Goal: Task Accomplishment & Management: Use online tool/utility

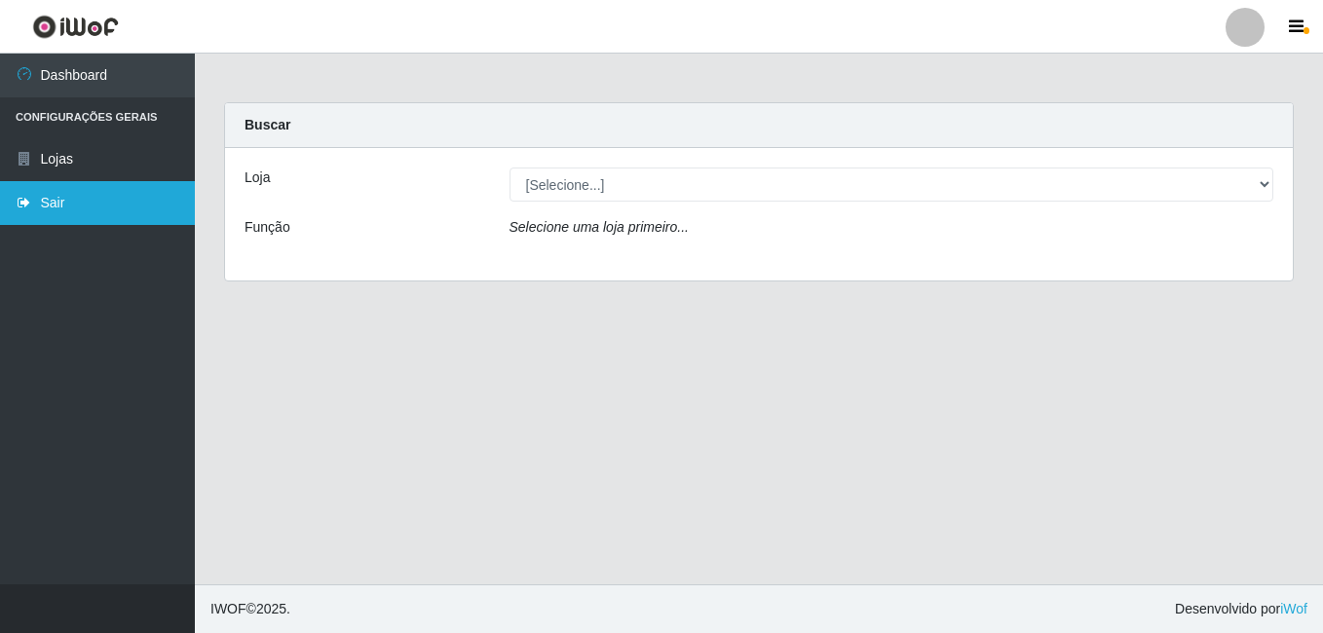
click at [98, 217] on link "Sair" at bounding box center [97, 203] width 195 height 44
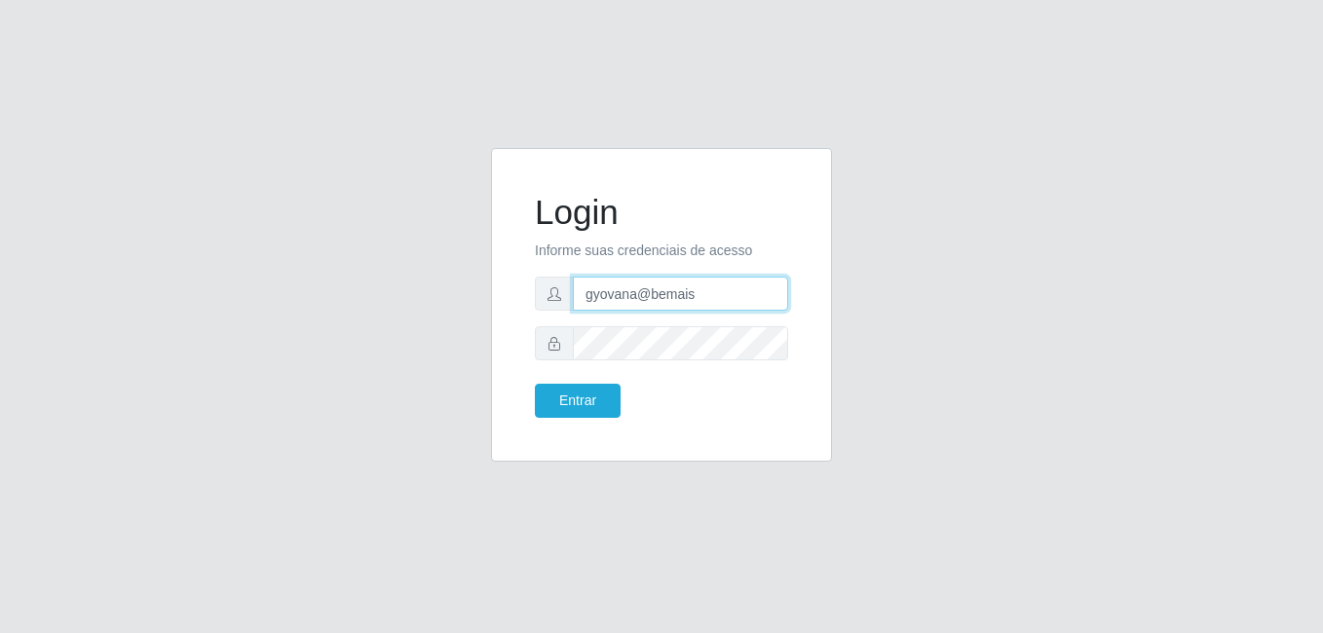
click at [615, 299] on input "gyovana@bemais" at bounding box center [680, 294] width 215 height 34
type input "[PERSON_NAME]"
click at [587, 392] on button "Entrar" at bounding box center [578, 401] width 86 height 34
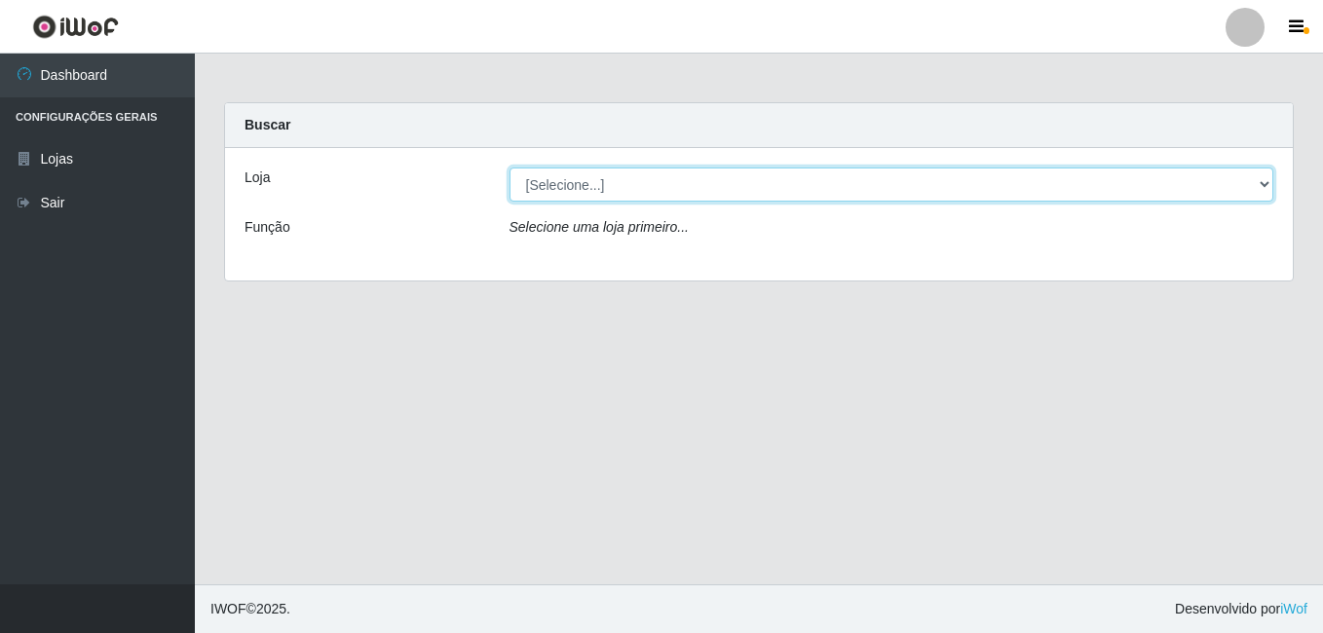
click at [594, 196] on select "[Selecione...] [PERSON_NAME]" at bounding box center [891, 185] width 765 height 34
select select "230"
click at [509, 168] on select "[Selecione...] [PERSON_NAME]" at bounding box center [891, 185] width 765 height 34
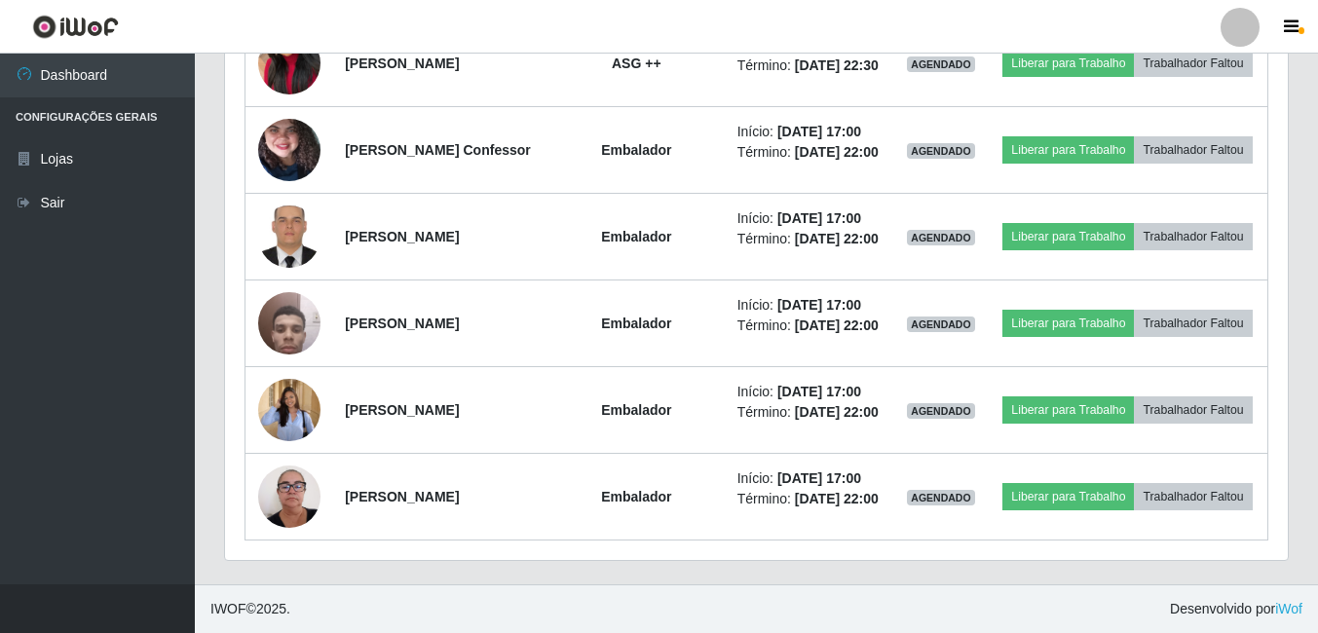
scroll to position [2338, 0]
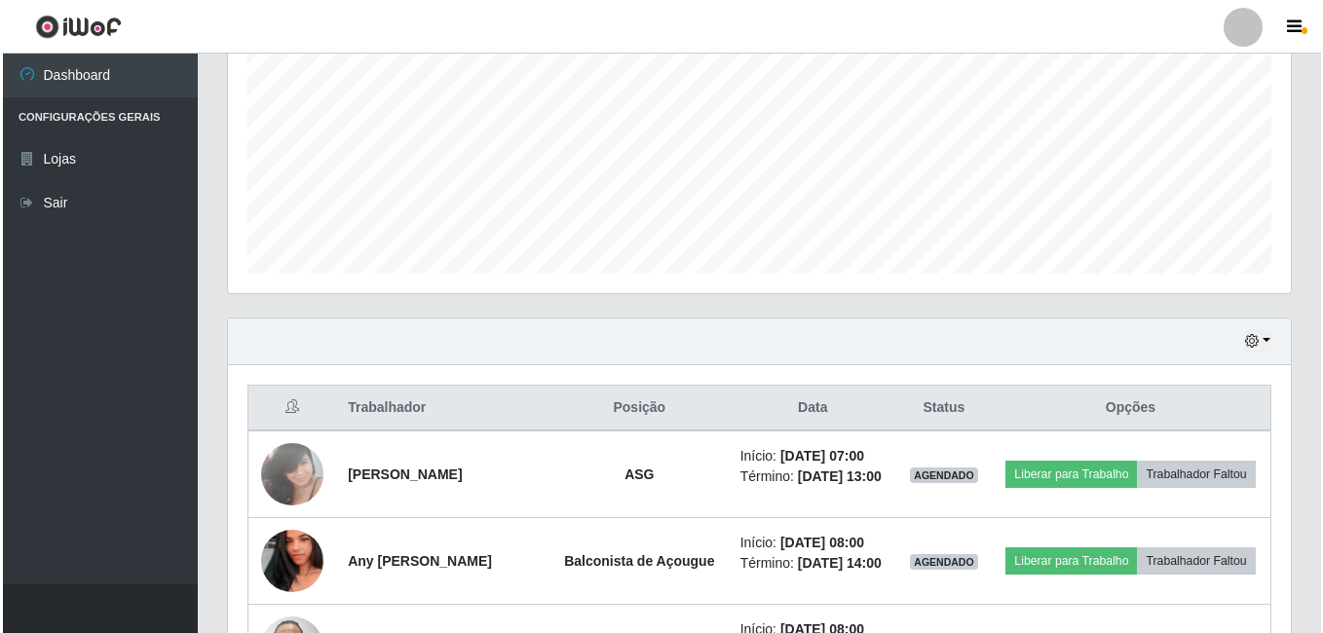
scroll to position [584, 0]
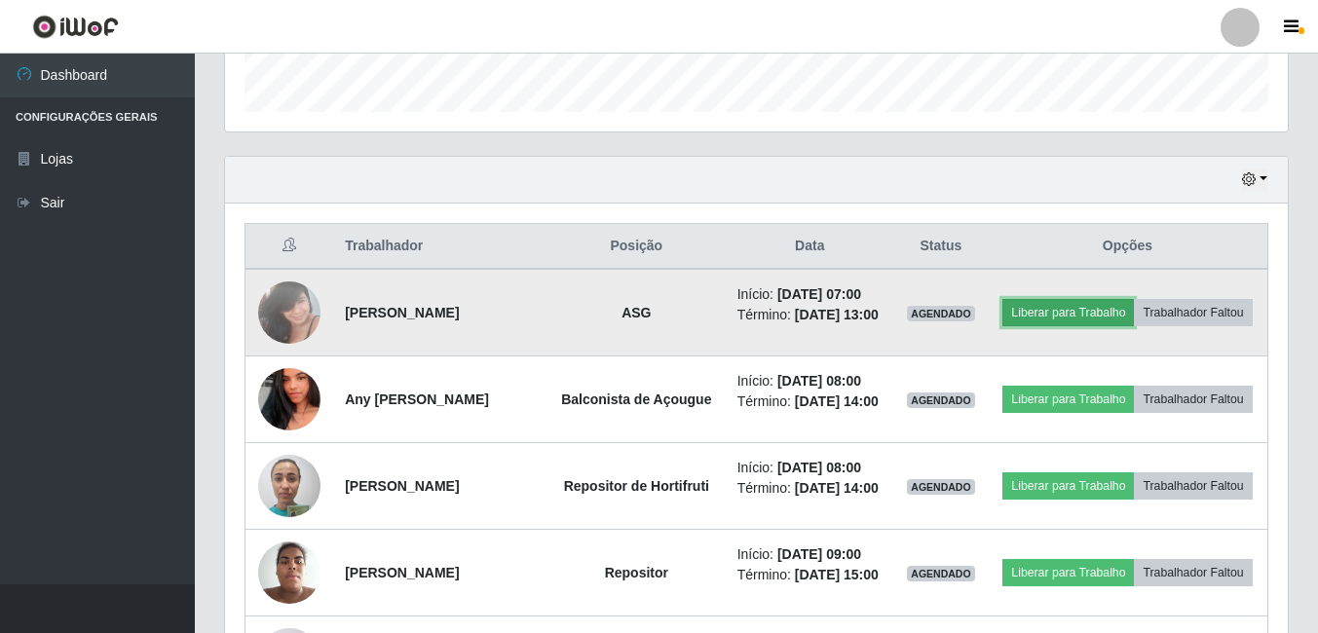
click at [1134, 299] on button "Liberar para Trabalho" at bounding box center [1068, 312] width 132 height 27
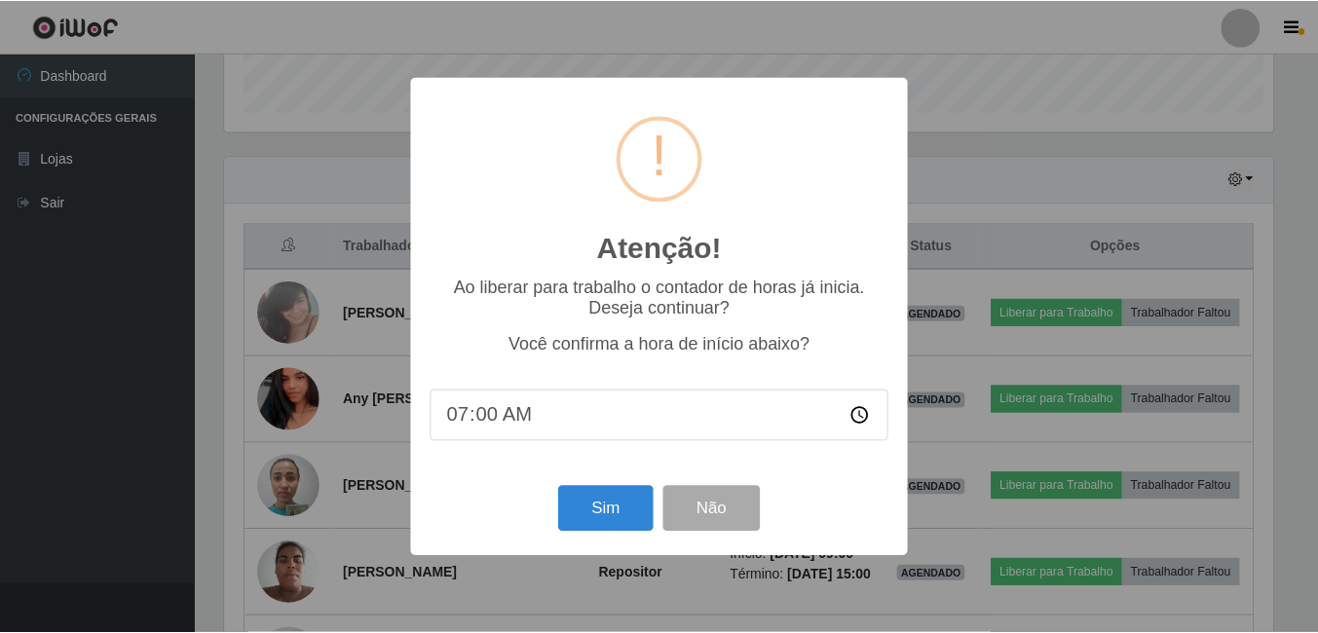
scroll to position [404, 1053]
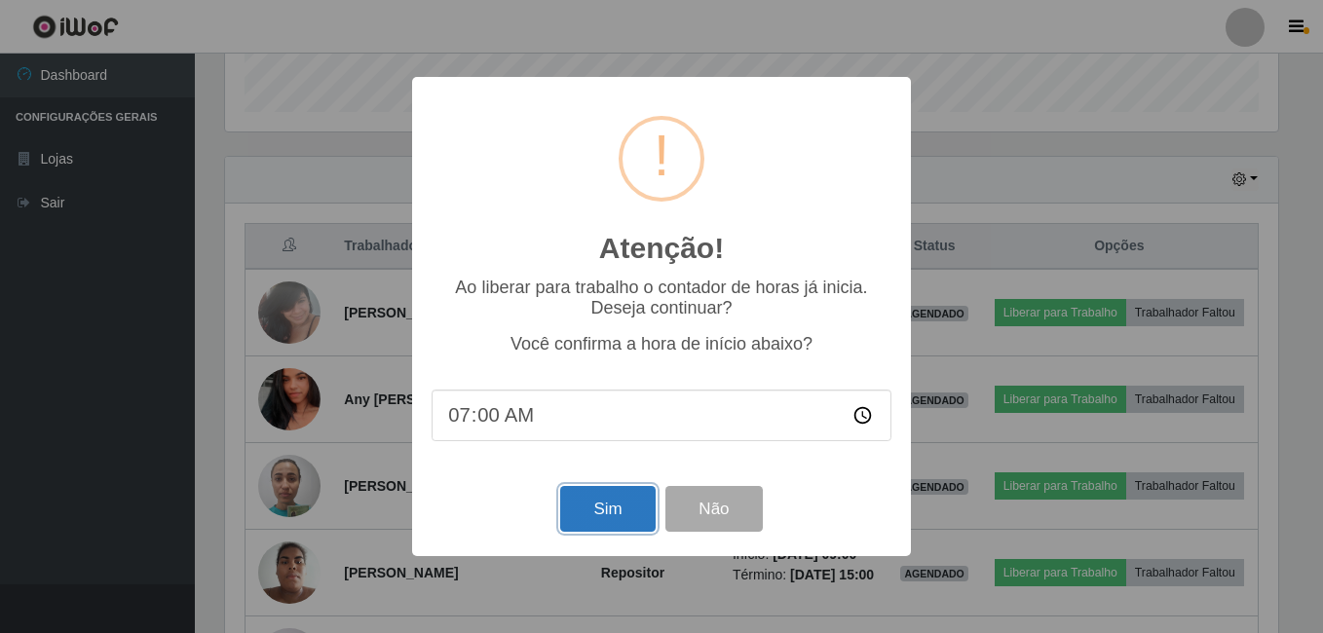
click at [600, 493] on button "Sim" at bounding box center [607, 509] width 94 height 46
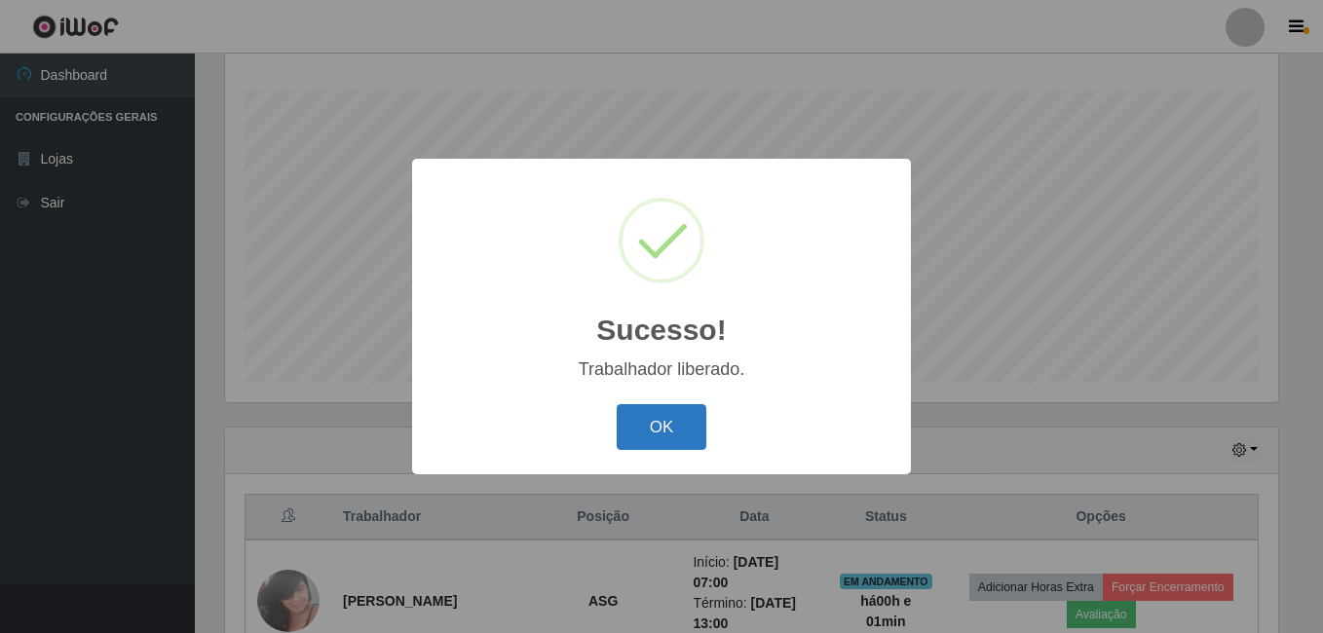
click at [688, 450] on button "OK" at bounding box center [662, 427] width 91 height 46
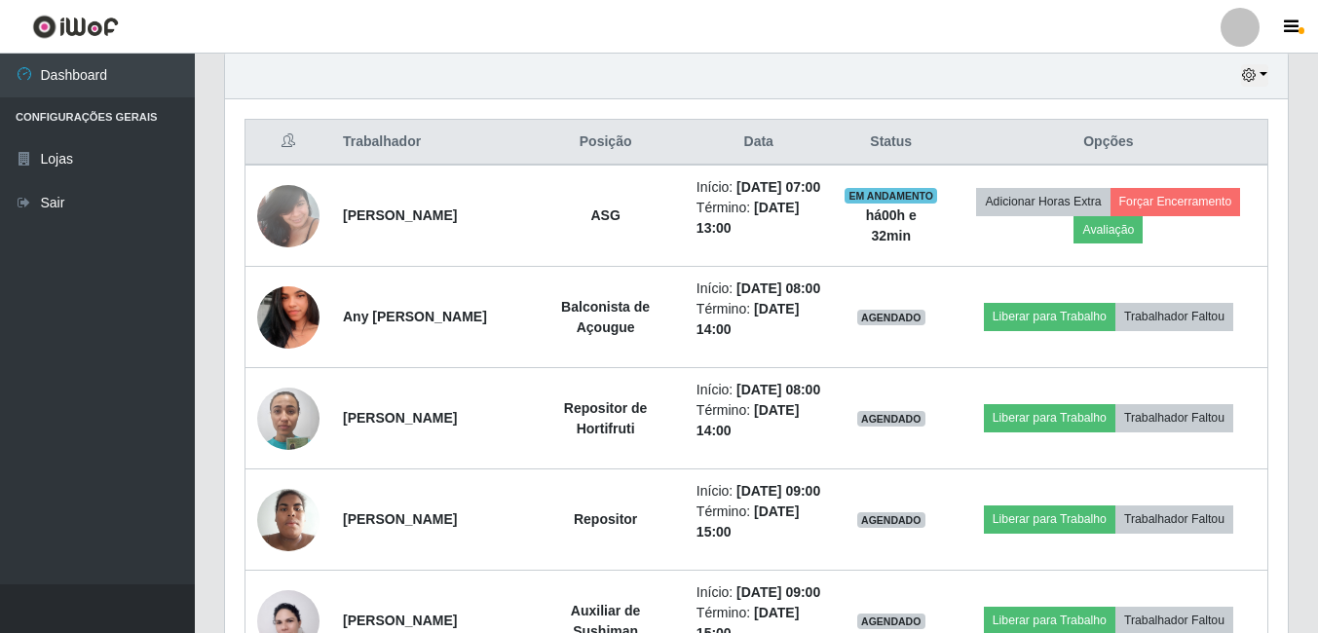
scroll to position [703, 0]
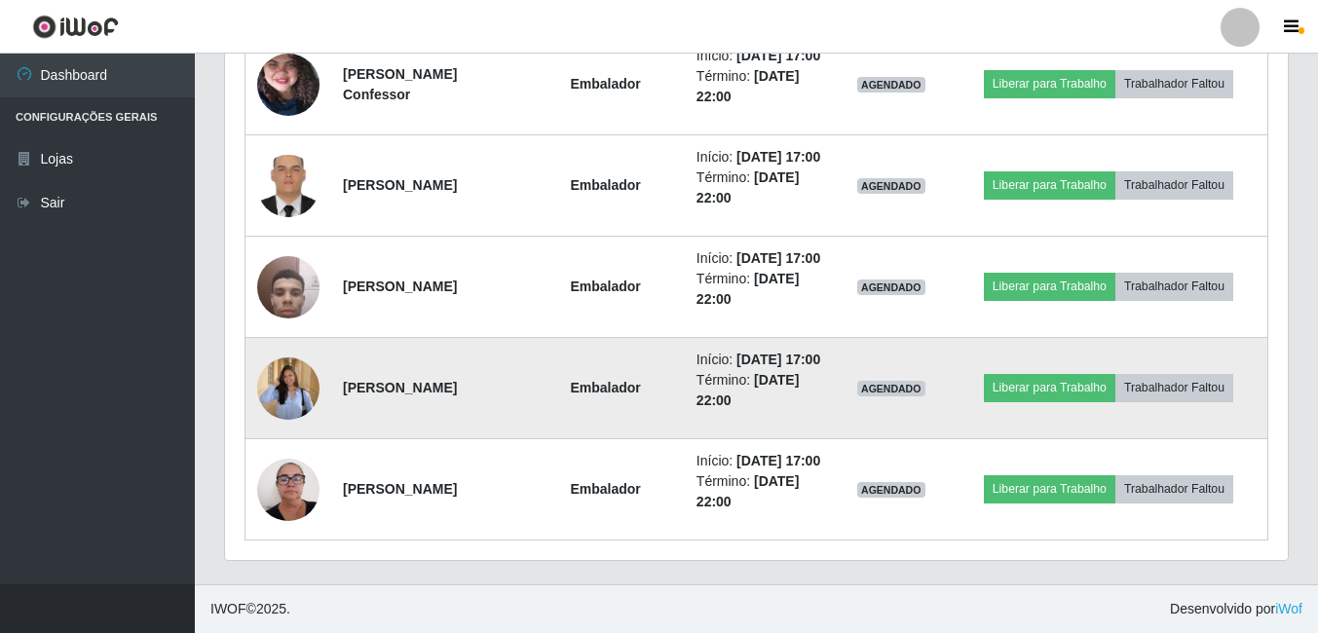
scroll to position [2554, 0]
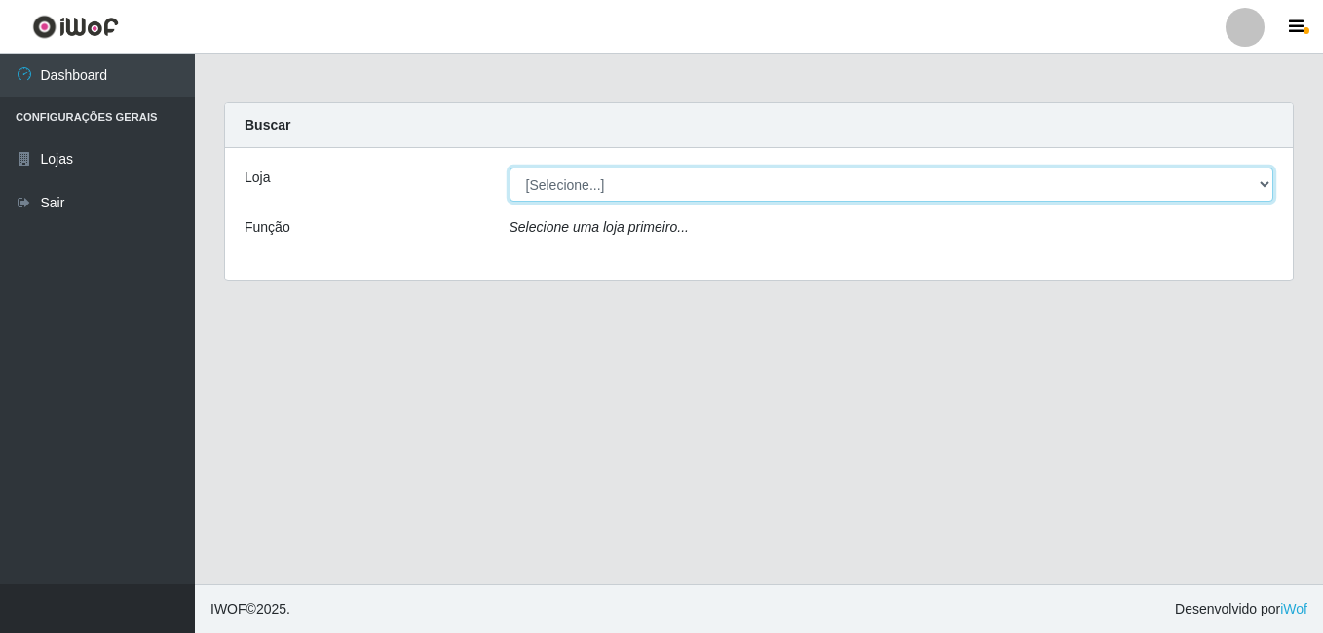
click at [616, 176] on select "[Selecione...] [PERSON_NAME]" at bounding box center [891, 185] width 765 height 34
select select "230"
click at [509, 168] on select "[Selecione...] [PERSON_NAME]" at bounding box center [891, 185] width 765 height 34
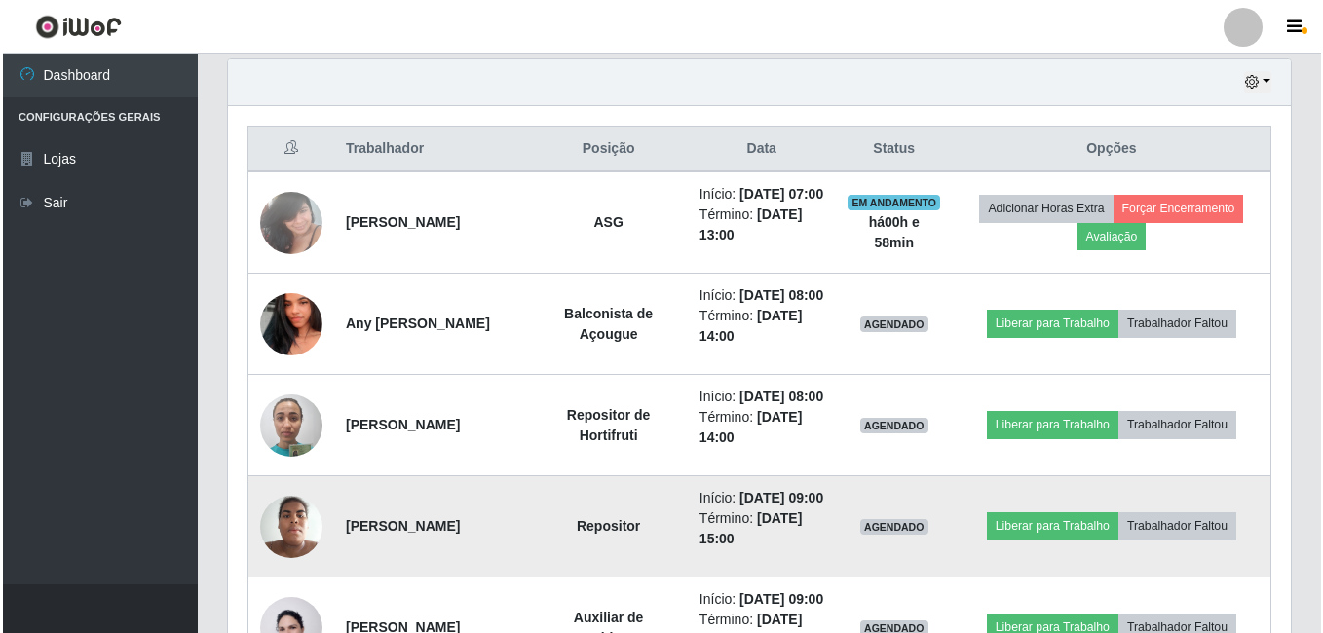
scroll to position [779, 0]
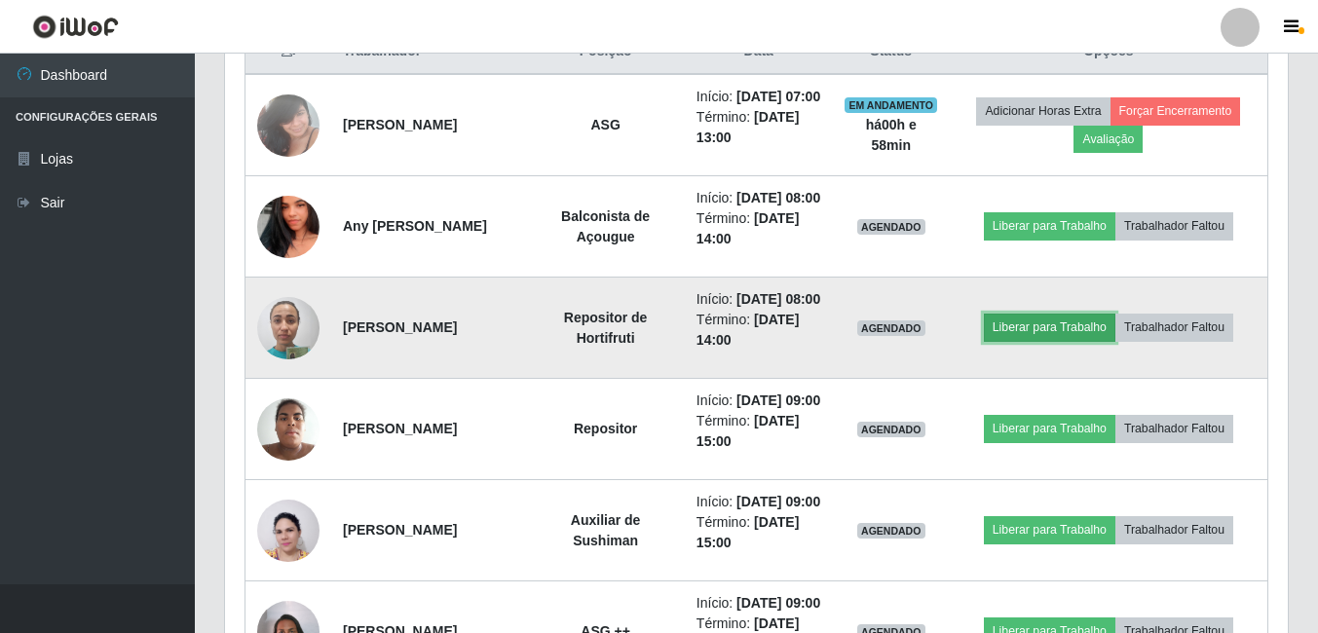
click at [1055, 341] on button "Liberar para Trabalho" at bounding box center [1050, 327] width 132 height 27
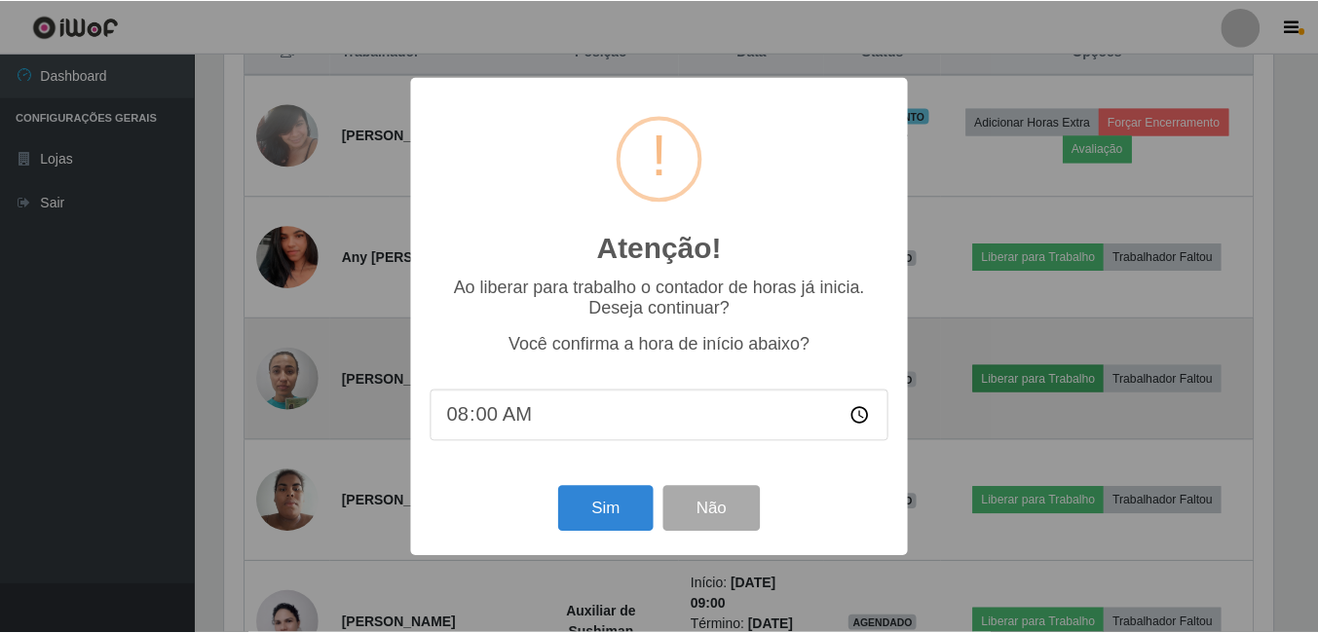
scroll to position [404, 1053]
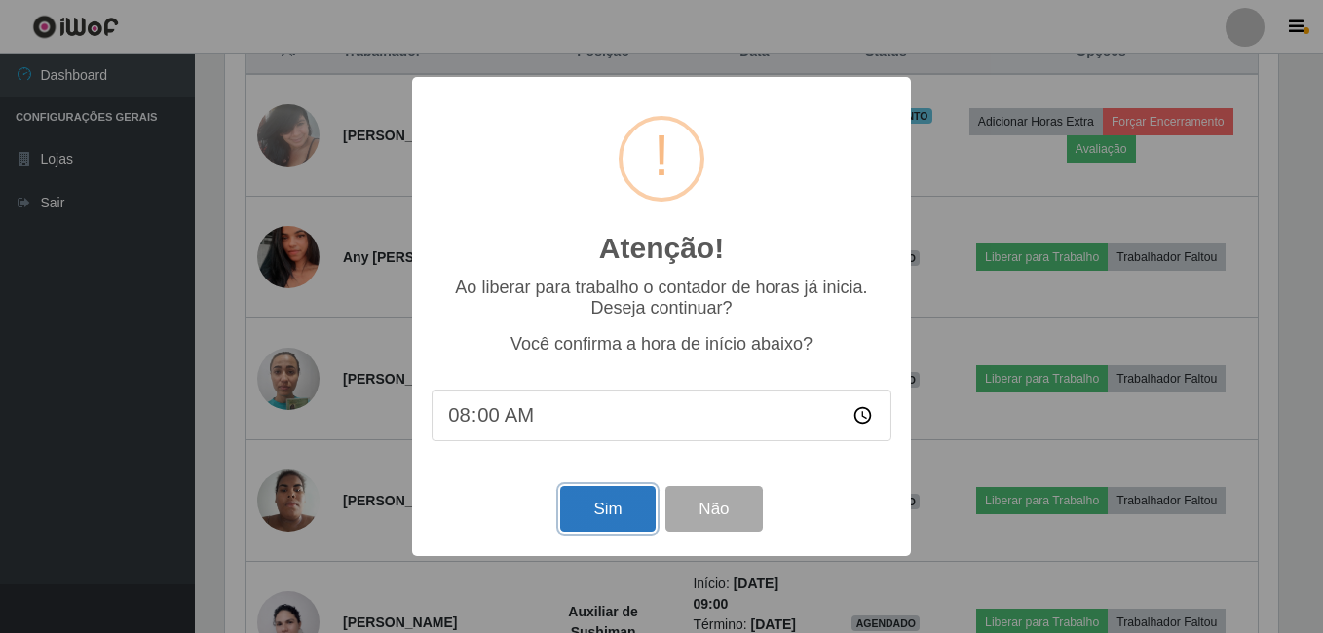
click at [611, 509] on button "Sim" at bounding box center [607, 509] width 94 height 46
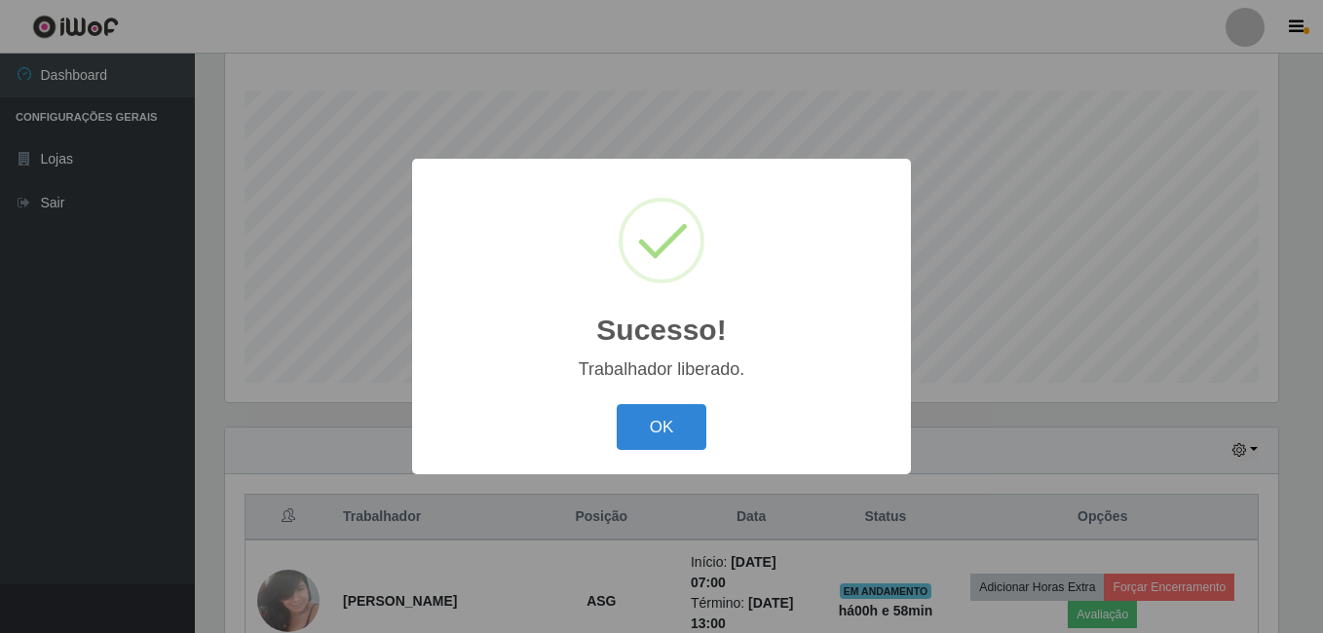
click at [617, 404] on button "OK" at bounding box center [662, 427] width 91 height 46
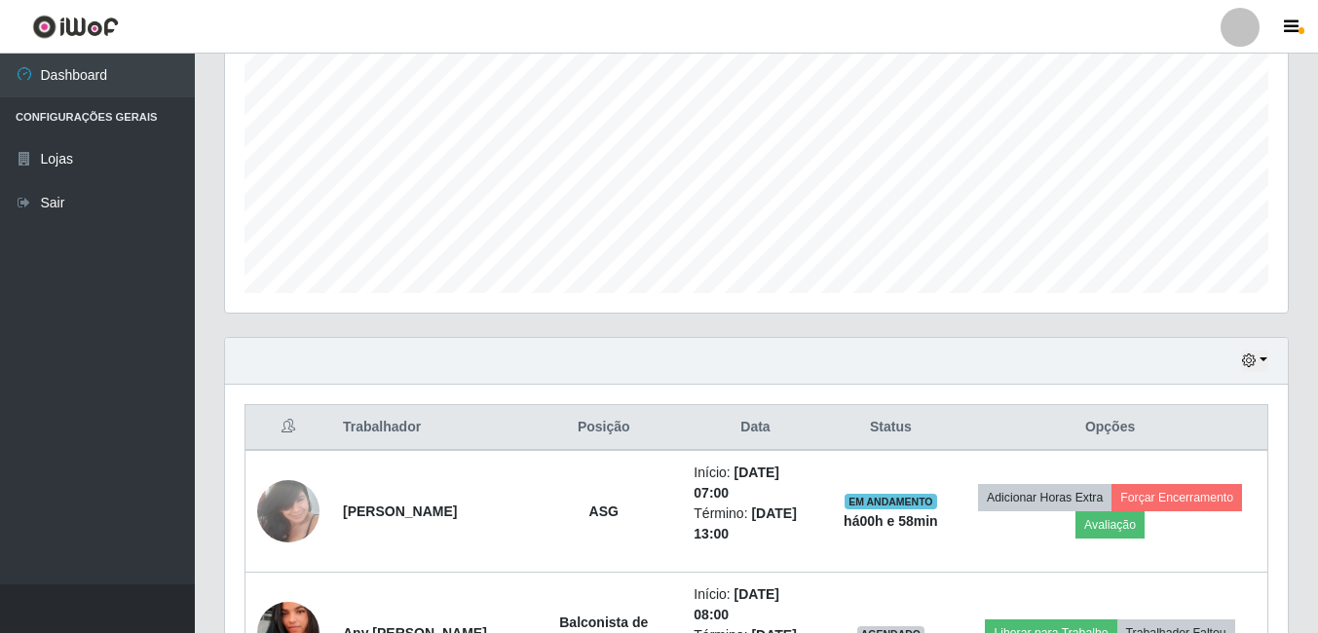
scroll to position [606, 0]
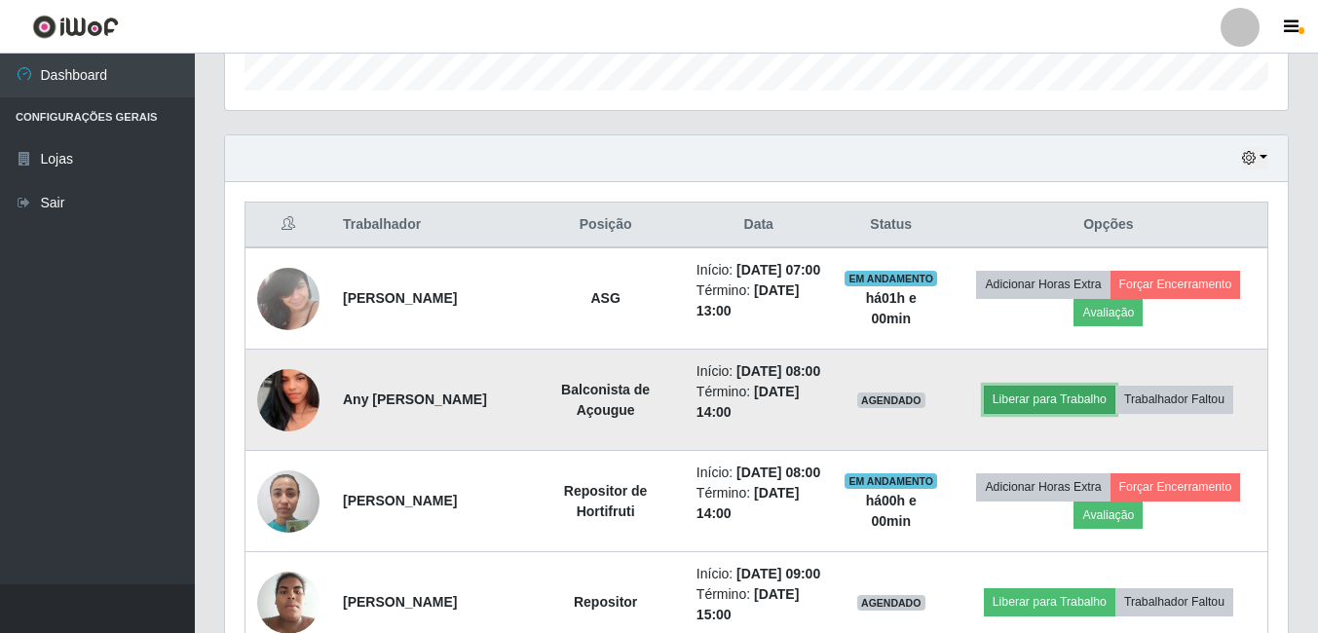
click at [1009, 413] on button "Liberar para Trabalho" at bounding box center [1050, 399] width 132 height 27
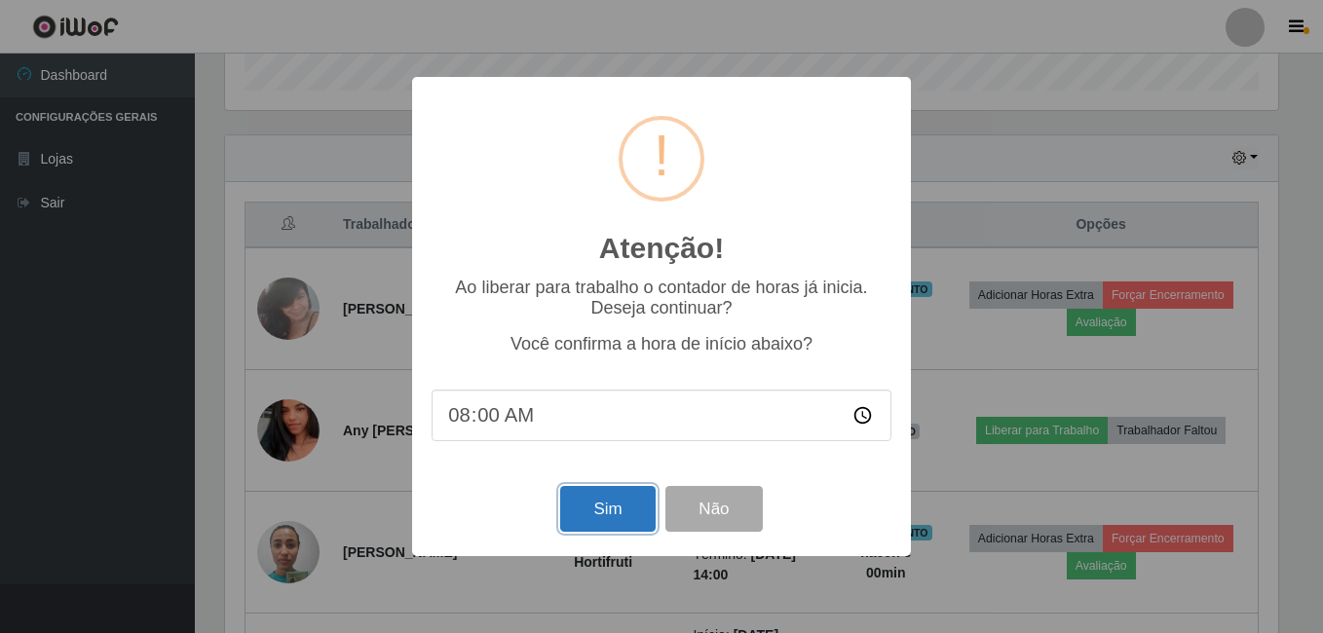
click at [625, 502] on button "Sim" at bounding box center [607, 509] width 94 height 46
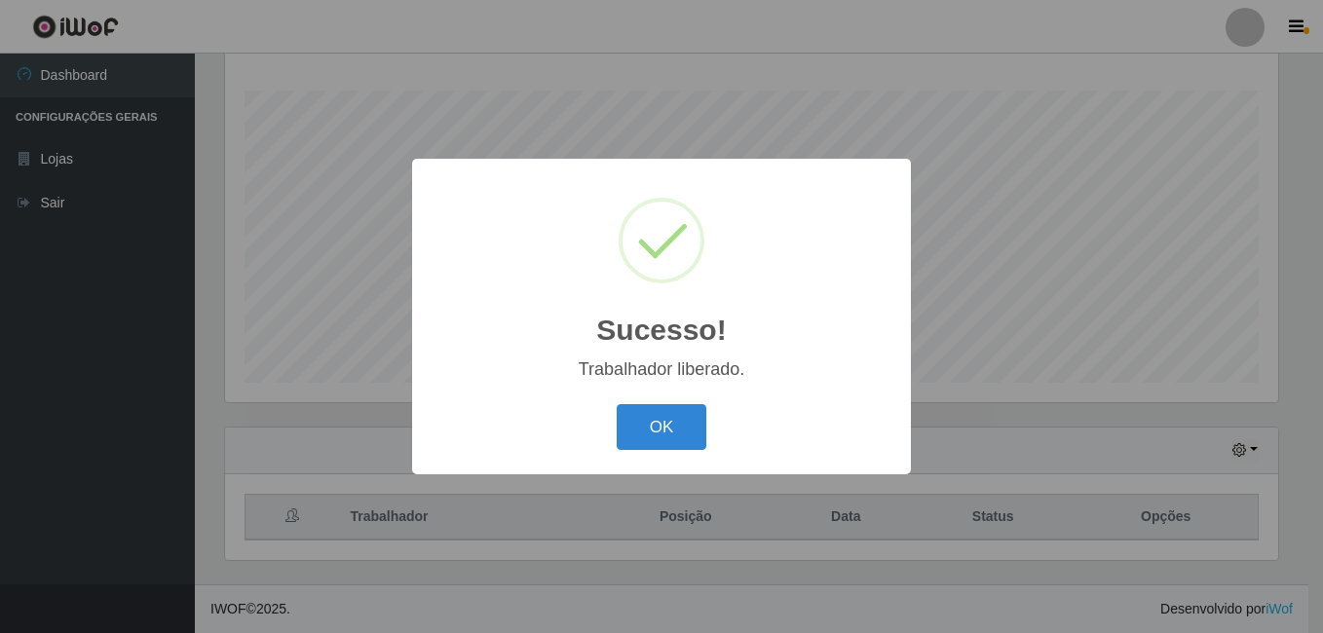
click at [617, 404] on button "OK" at bounding box center [662, 427] width 91 height 46
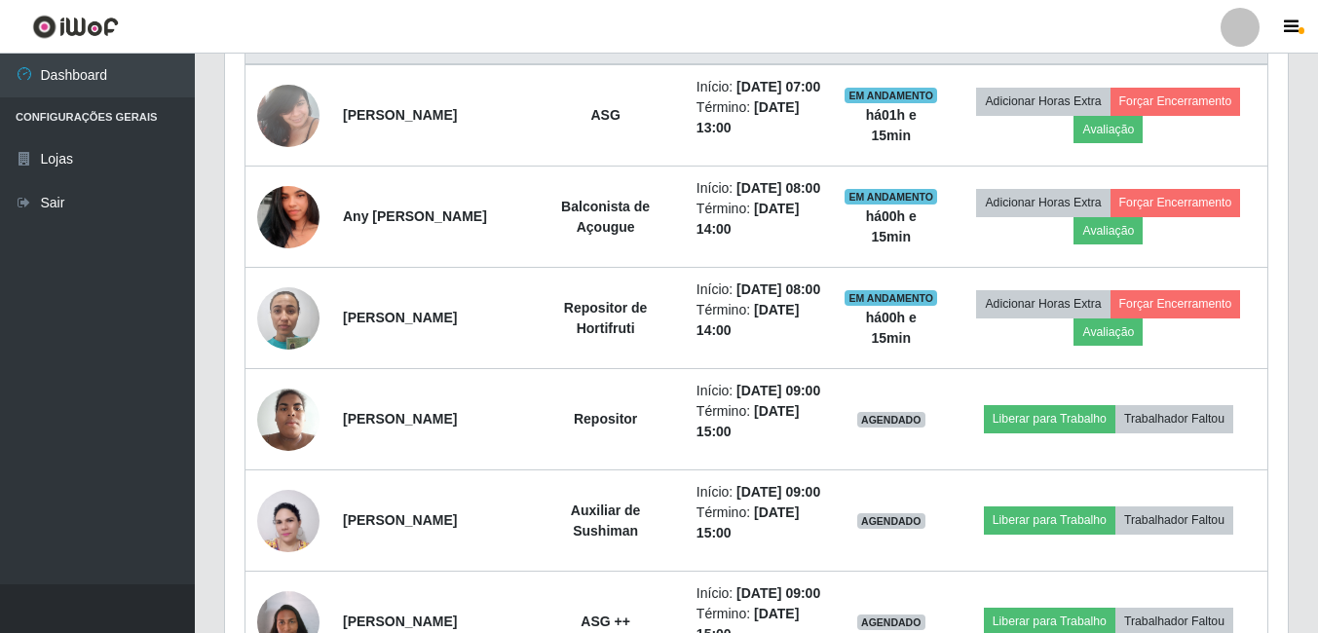
scroll to position [801, 0]
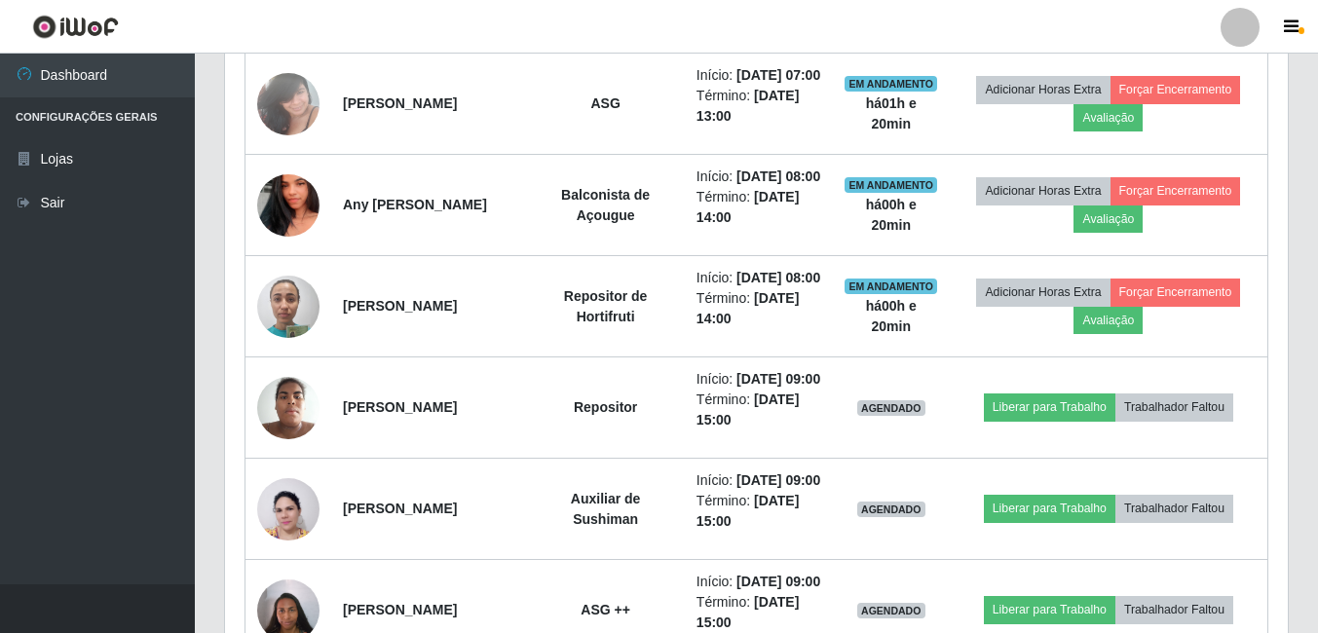
click at [117, 370] on ul "Dashboard Configurações Gerais Lojas Sair" at bounding box center [97, 319] width 195 height 531
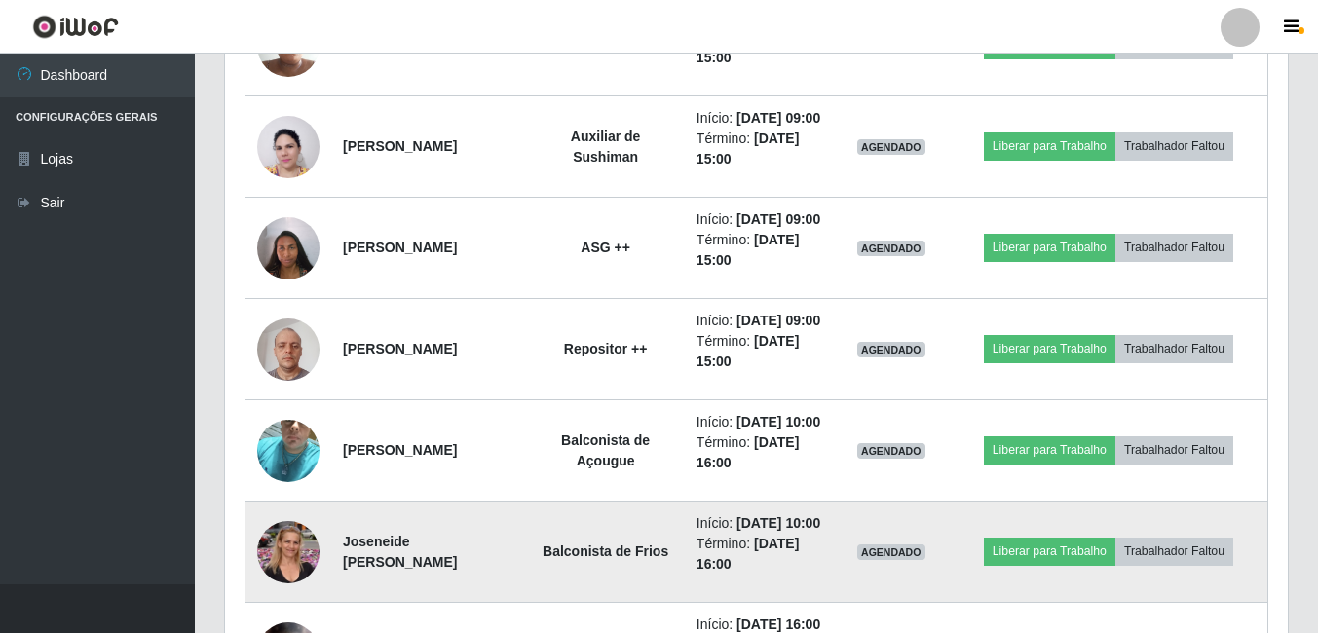
scroll to position [1385, 0]
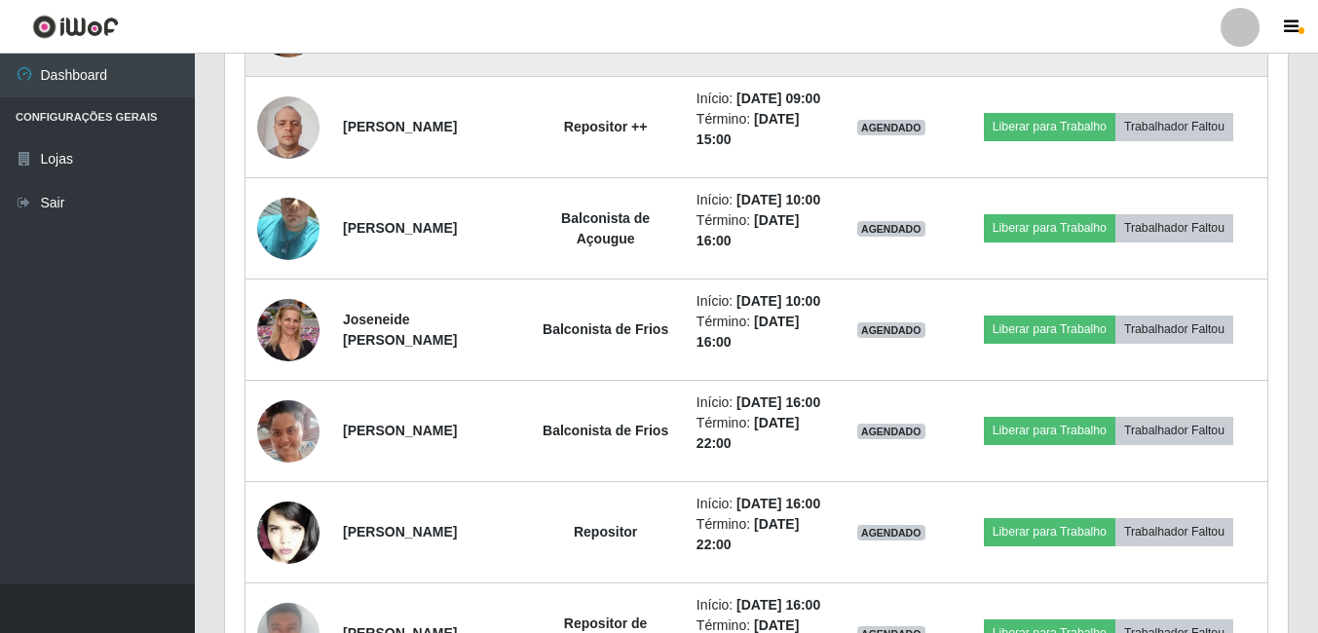
click at [478, 77] on td "[PERSON_NAME]" at bounding box center [428, 26] width 195 height 101
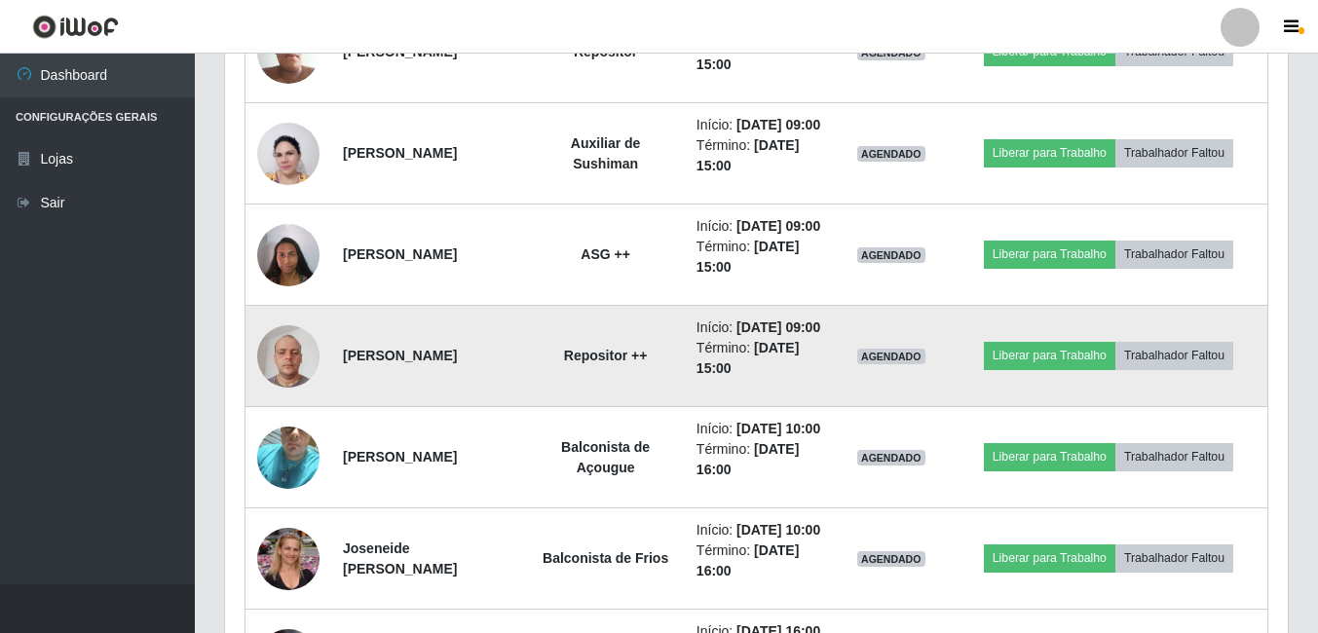
scroll to position [1190, 0]
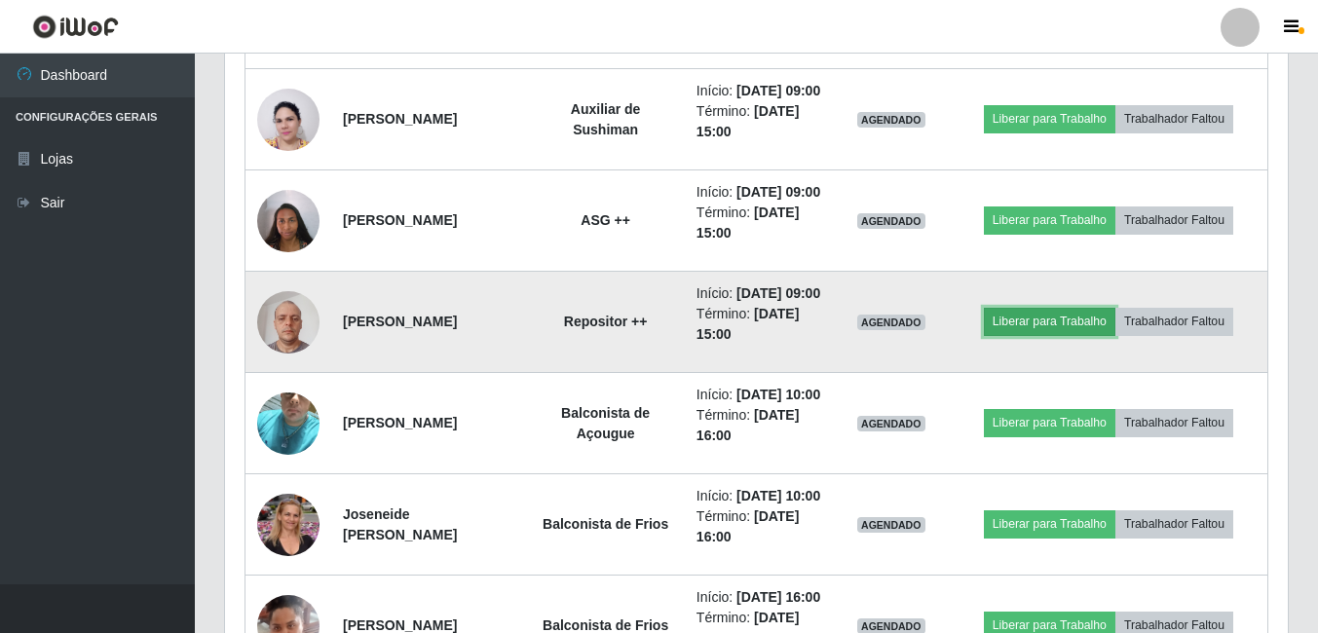
click at [1078, 335] on button "Liberar para Trabalho" at bounding box center [1050, 321] width 132 height 27
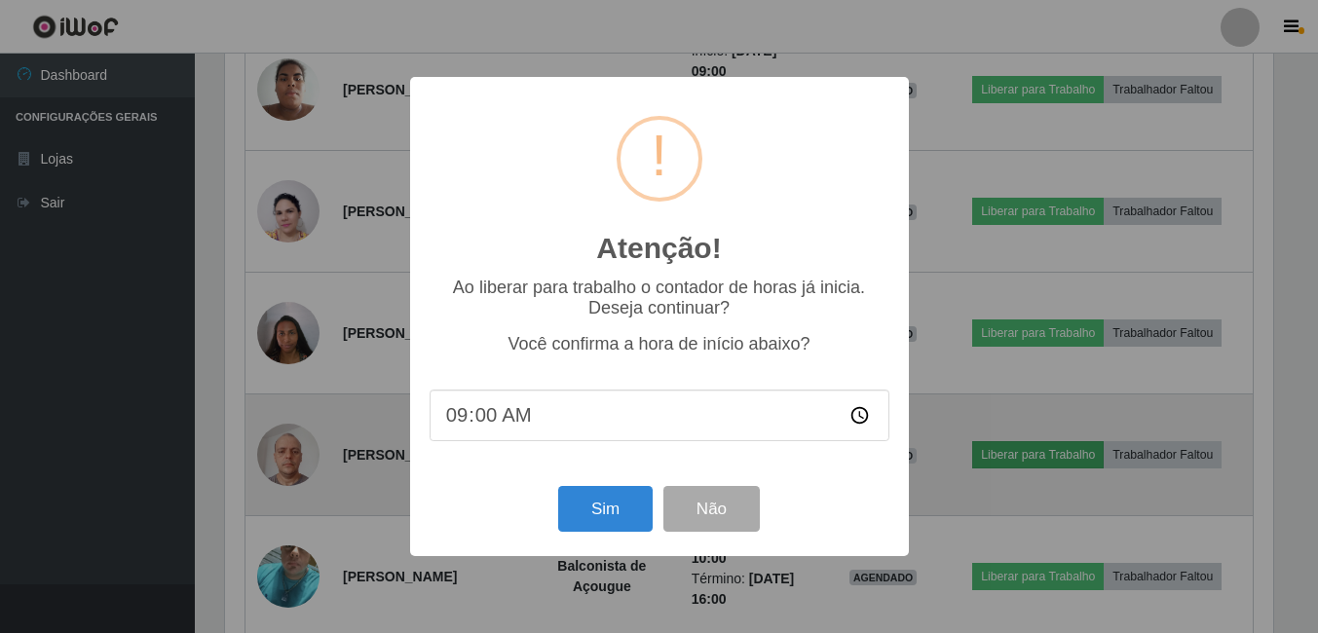
scroll to position [404, 1053]
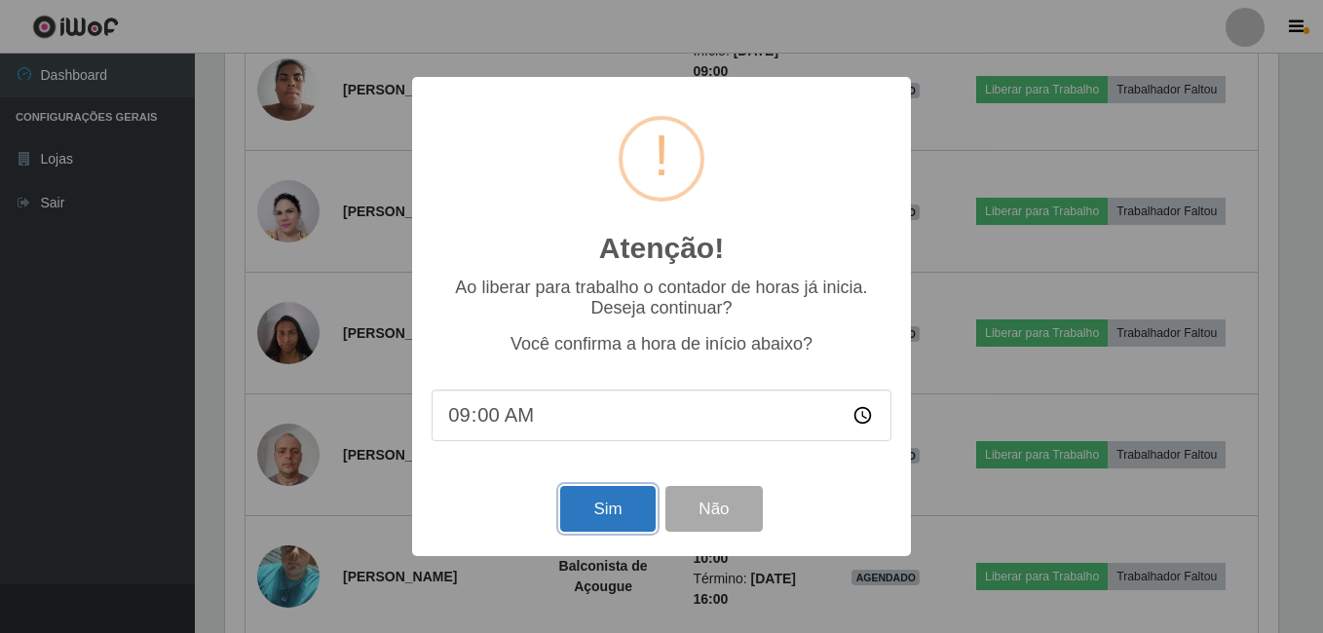
click at [579, 497] on button "Sim" at bounding box center [607, 509] width 94 height 46
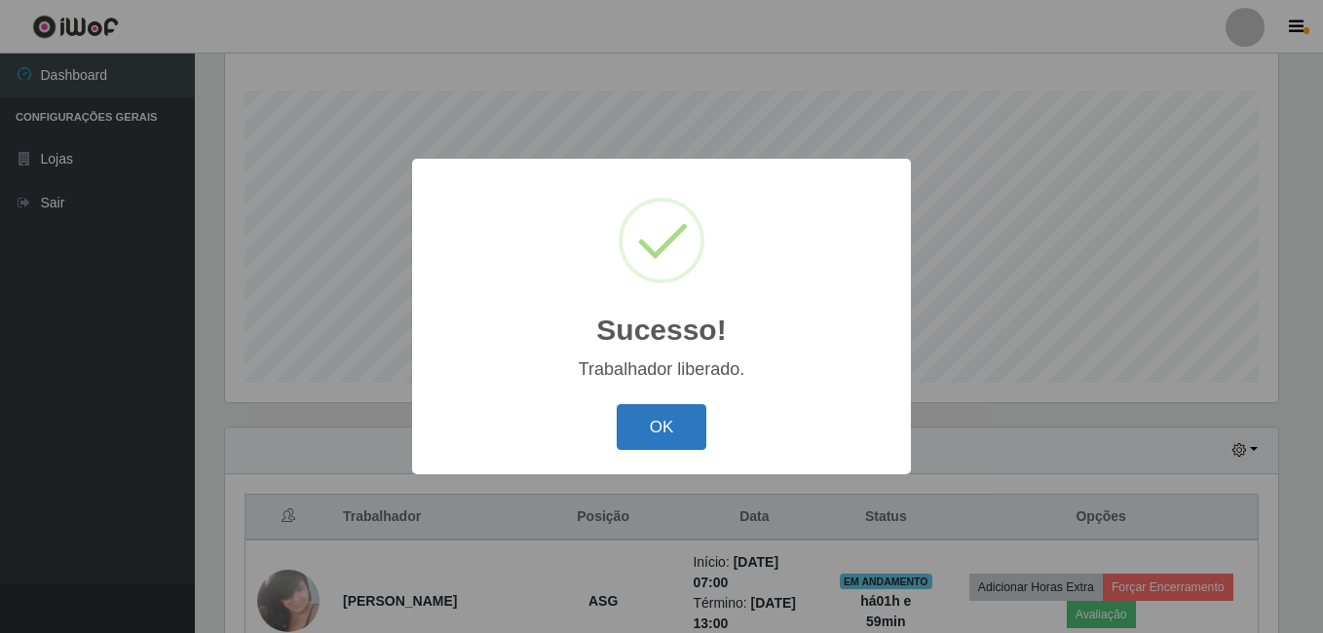
click at [684, 422] on button "OK" at bounding box center [662, 427] width 91 height 46
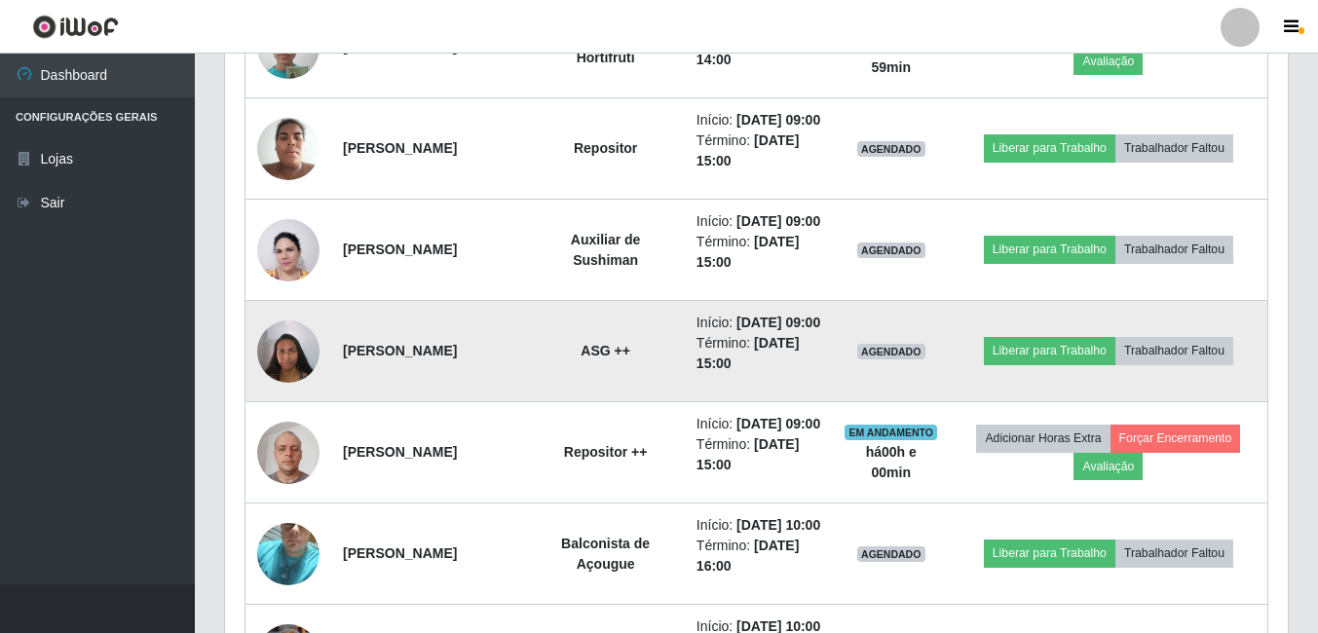
scroll to position [1093, 0]
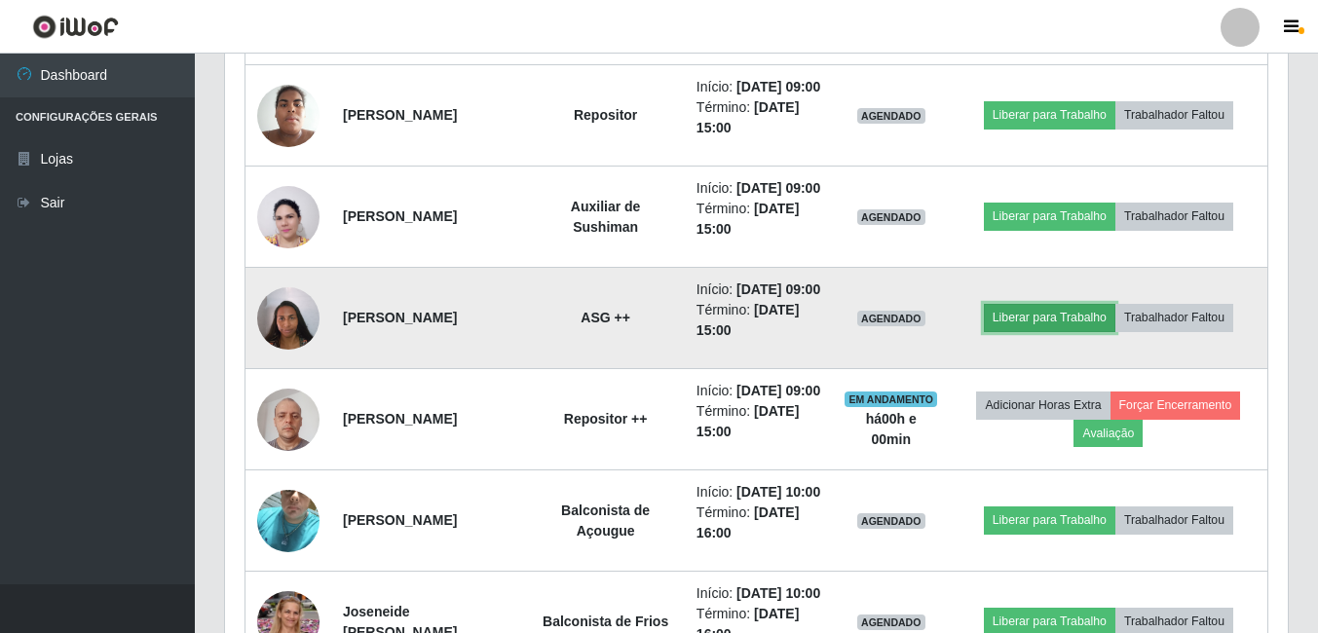
click at [1055, 331] on button "Liberar para Trabalho" at bounding box center [1050, 317] width 132 height 27
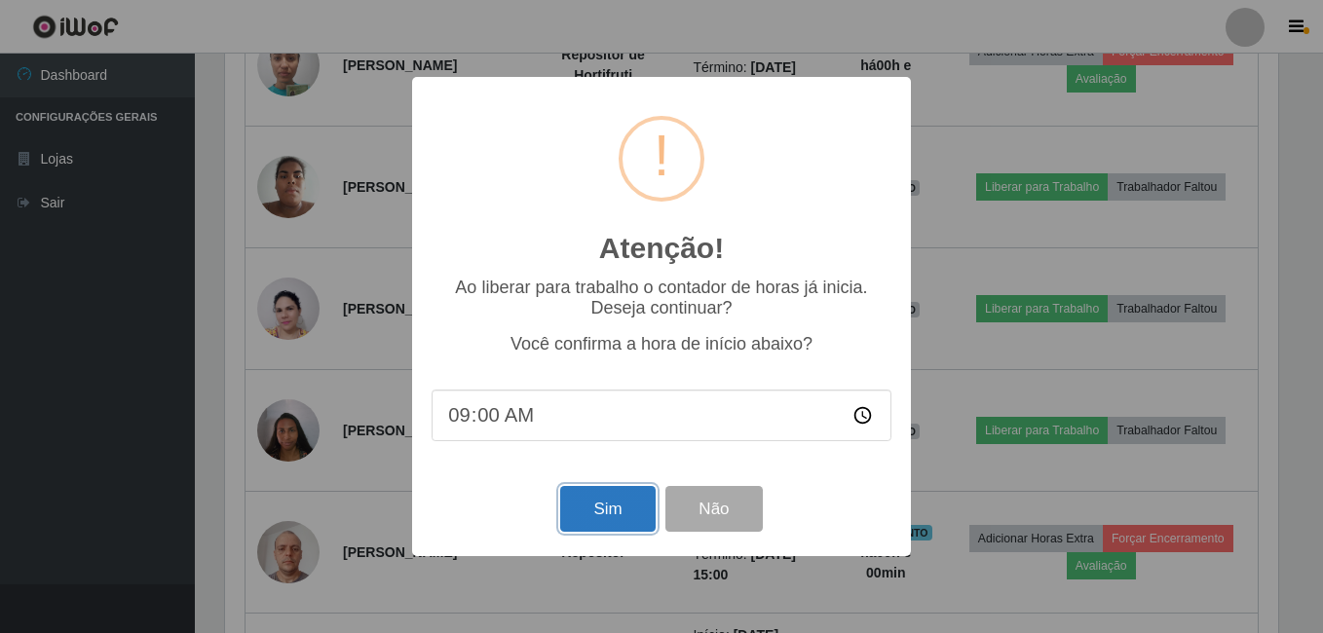
click at [622, 526] on button "Sim" at bounding box center [607, 509] width 94 height 46
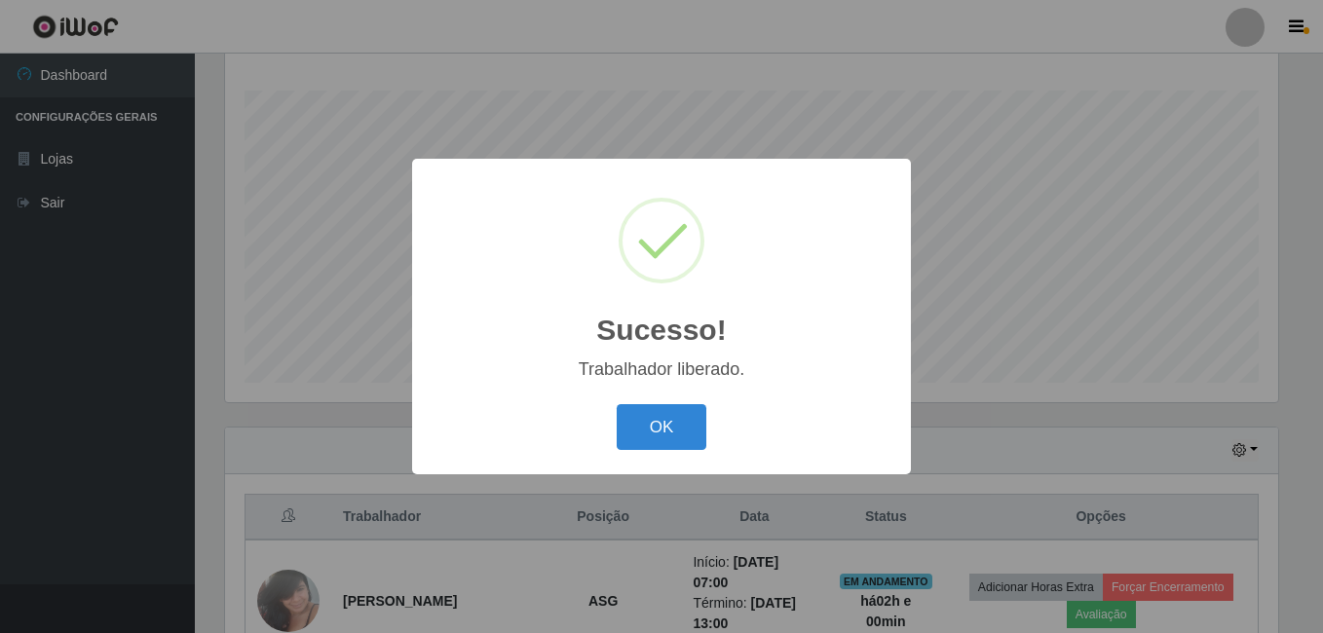
click at [617, 404] on button "OK" at bounding box center [662, 427] width 91 height 46
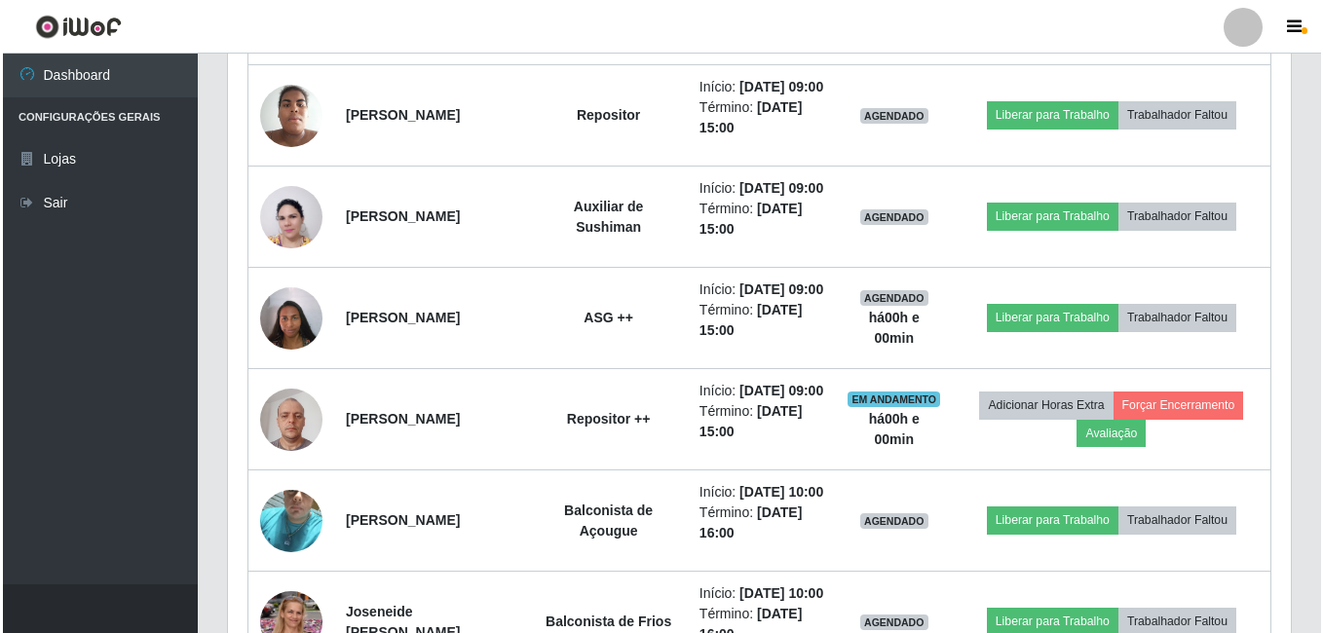
scroll to position [996, 0]
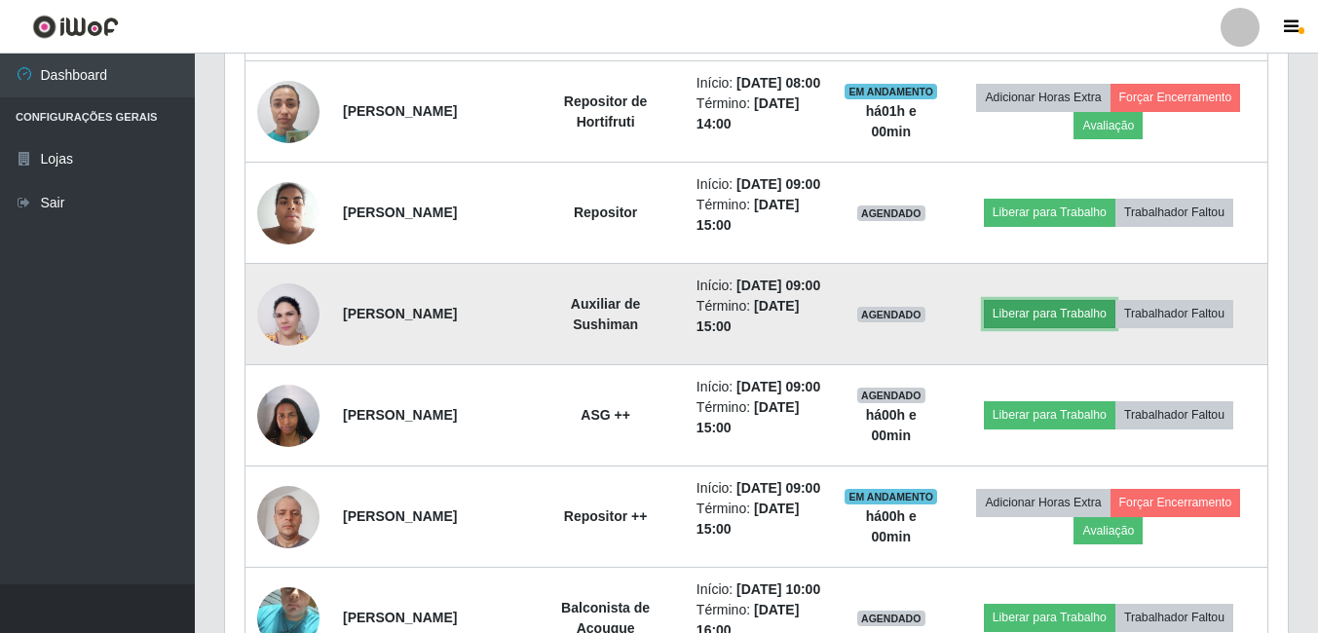
click at [1012, 327] on button "Liberar para Trabalho" at bounding box center [1050, 313] width 132 height 27
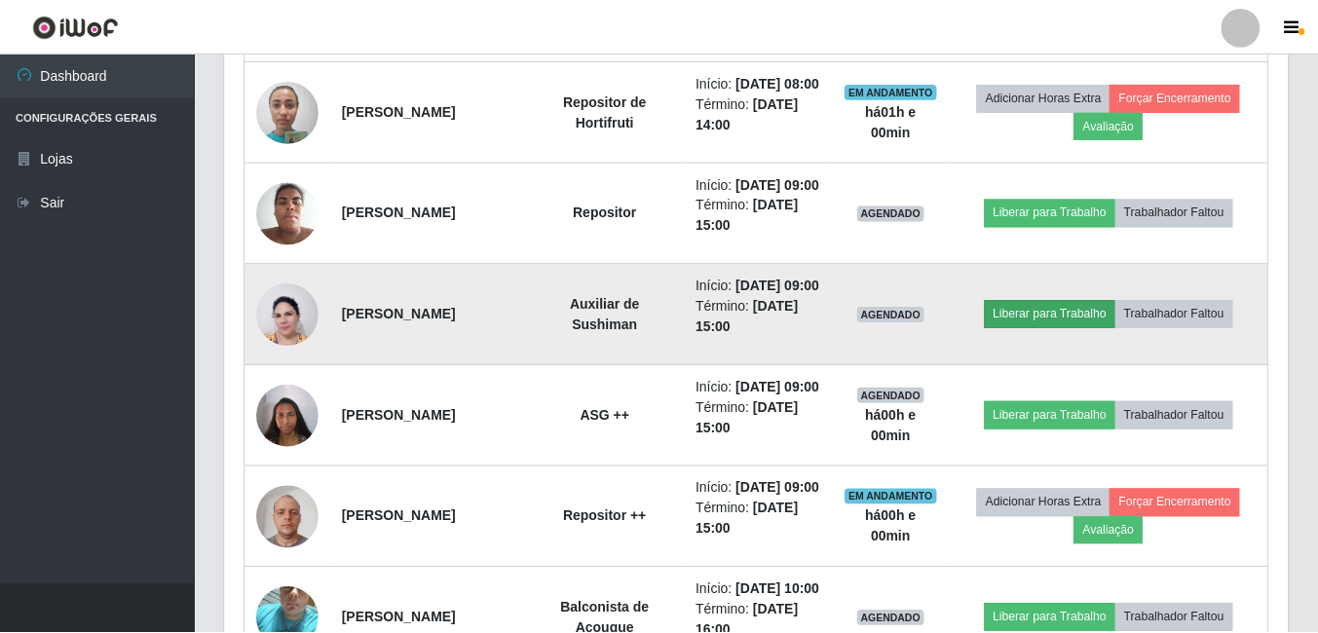
scroll to position [404, 1053]
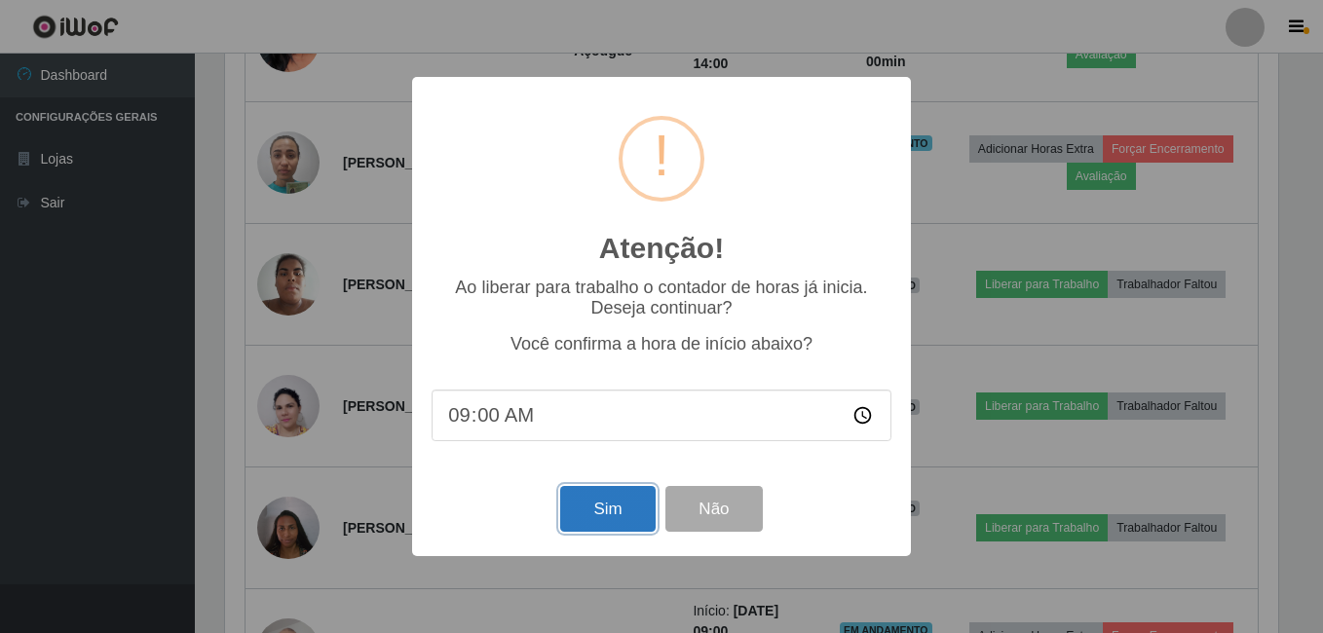
click at [583, 507] on button "Sim" at bounding box center [607, 509] width 94 height 46
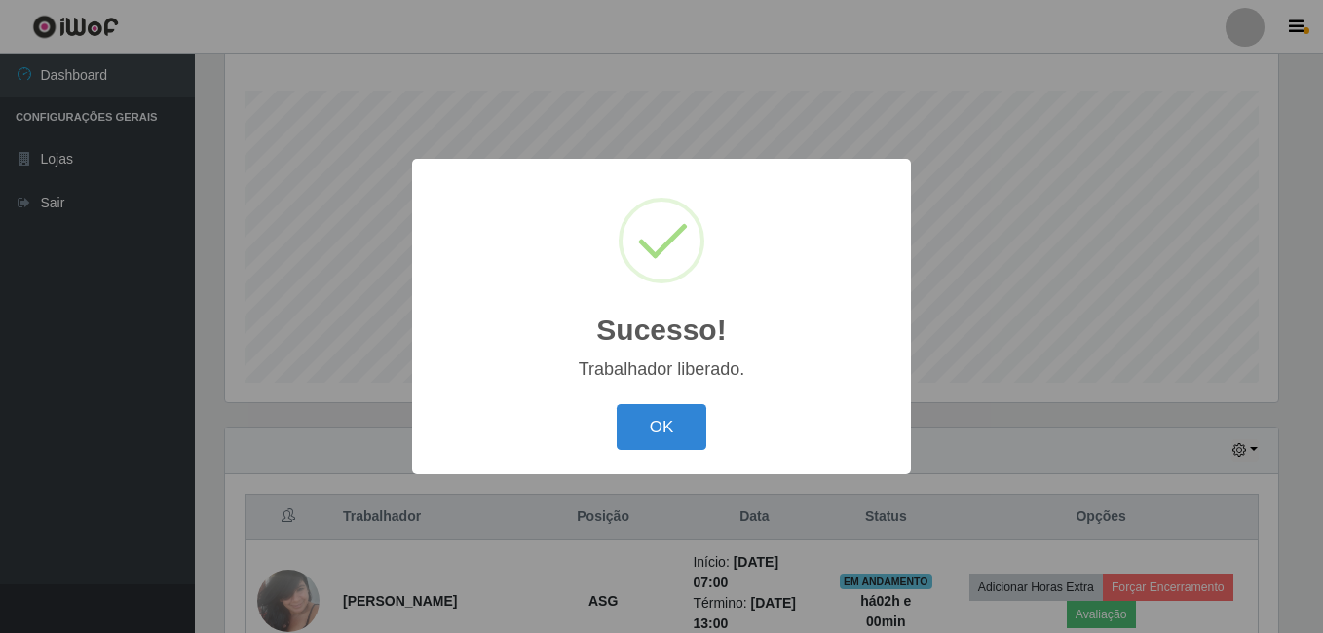
click at [617, 404] on button "OK" at bounding box center [662, 427] width 91 height 46
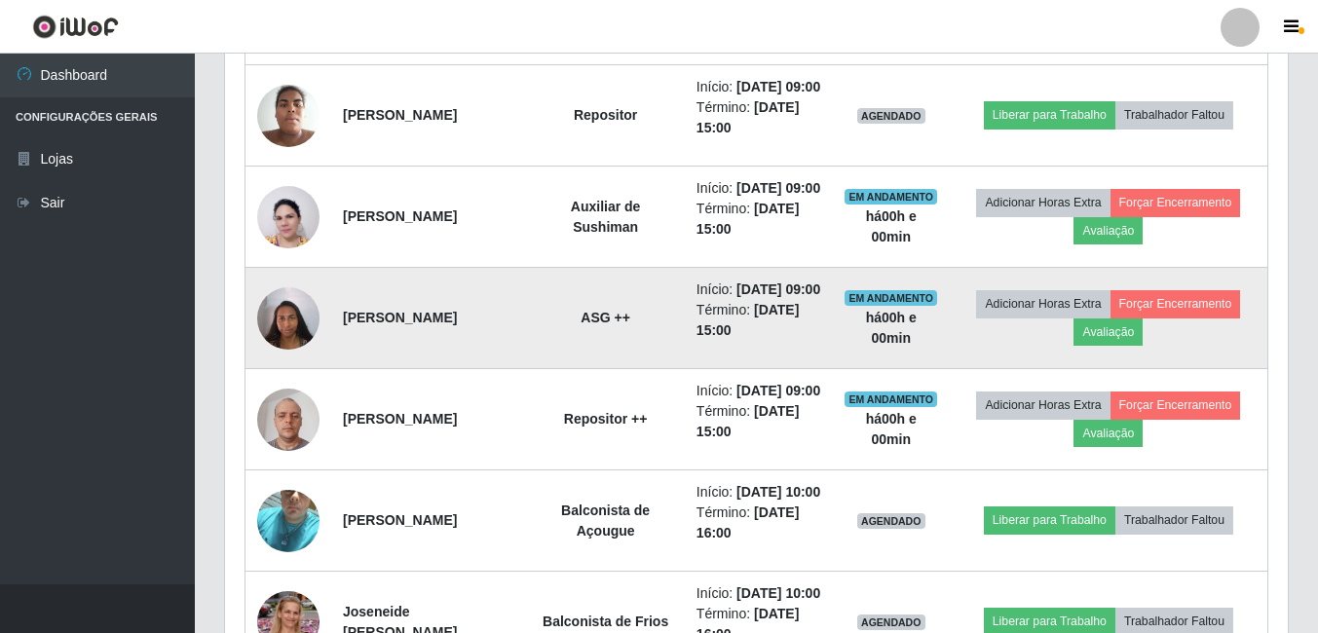
scroll to position [996, 0]
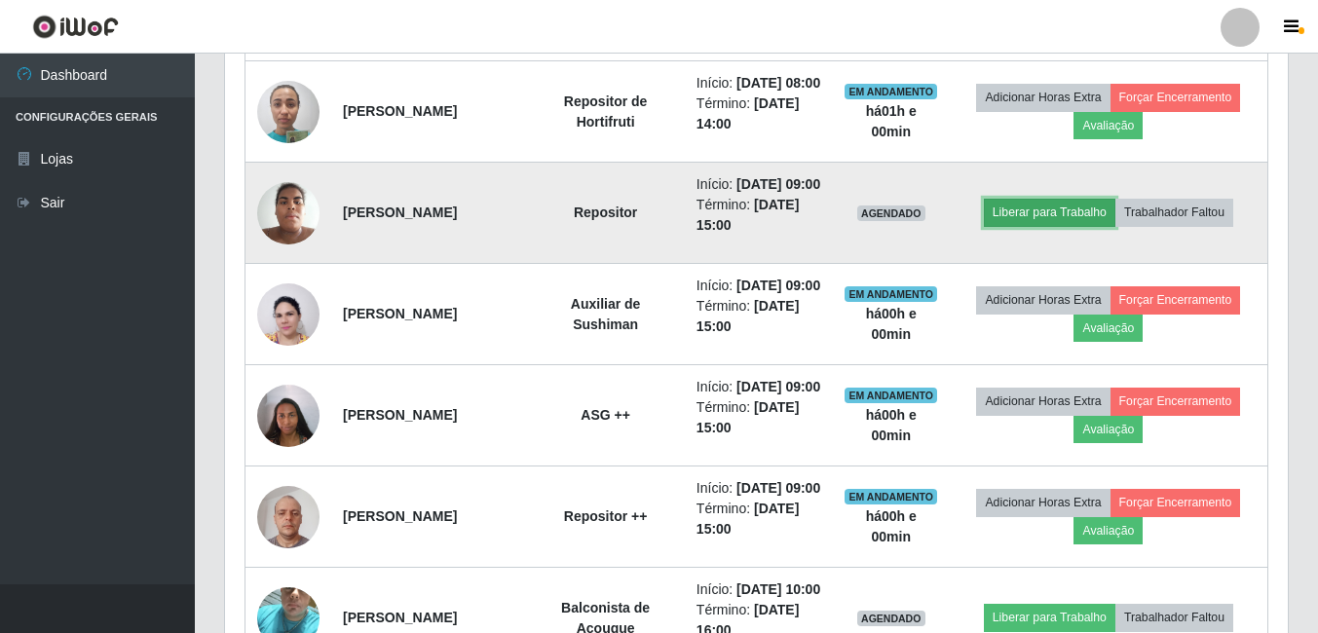
click at [1074, 226] on button "Liberar para Trabalho" at bounding box center [1050, 212] width 132 height 27
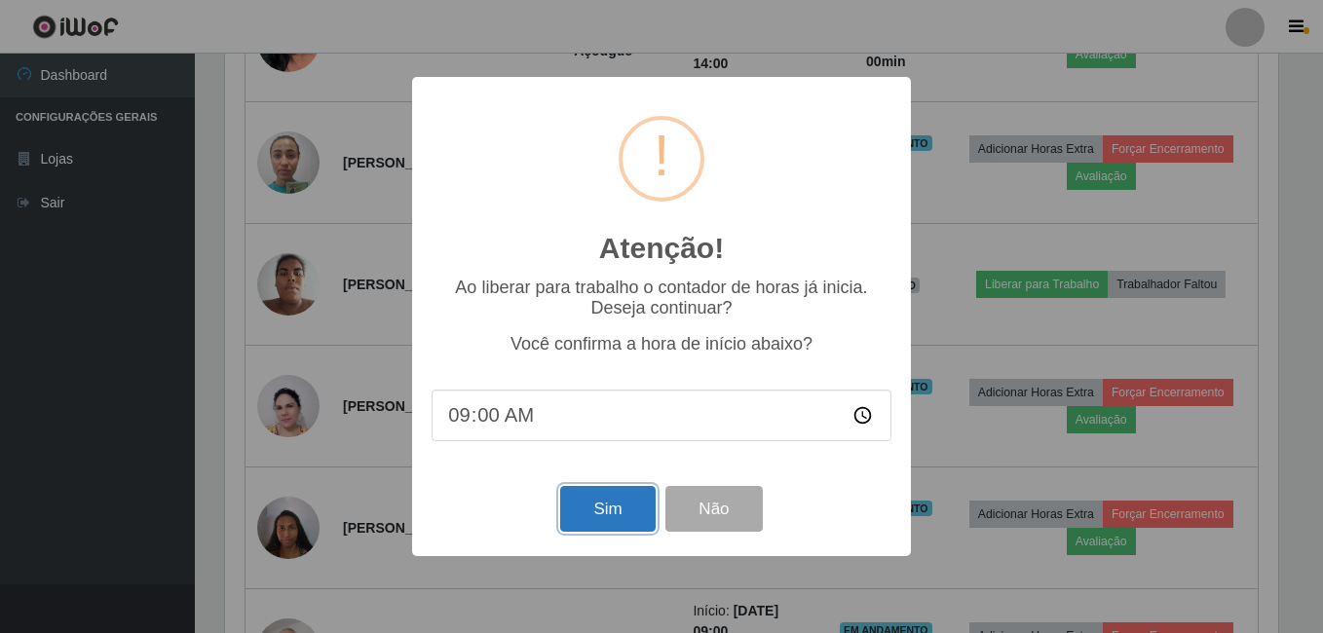
click at [583, 515] on button "Sim" at bounding box center [607, 509] width 94 height 46
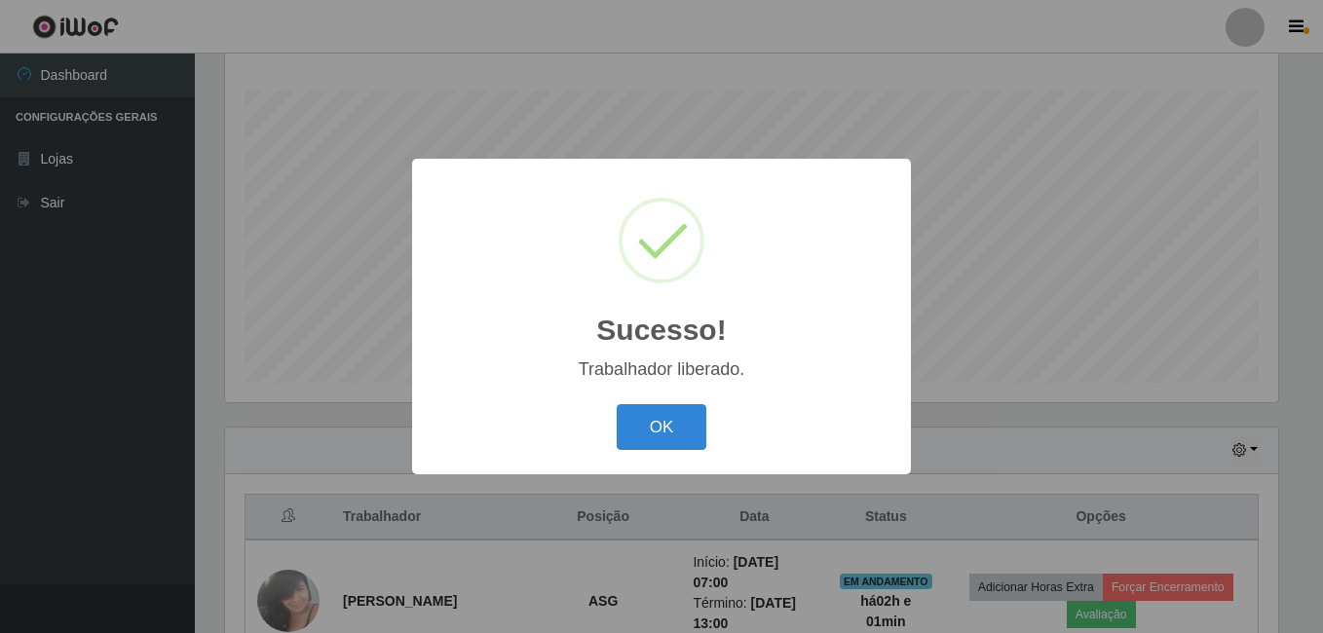
click at [617, 404] on button "OK" at bounding box center [662, 427] width 91 height 46
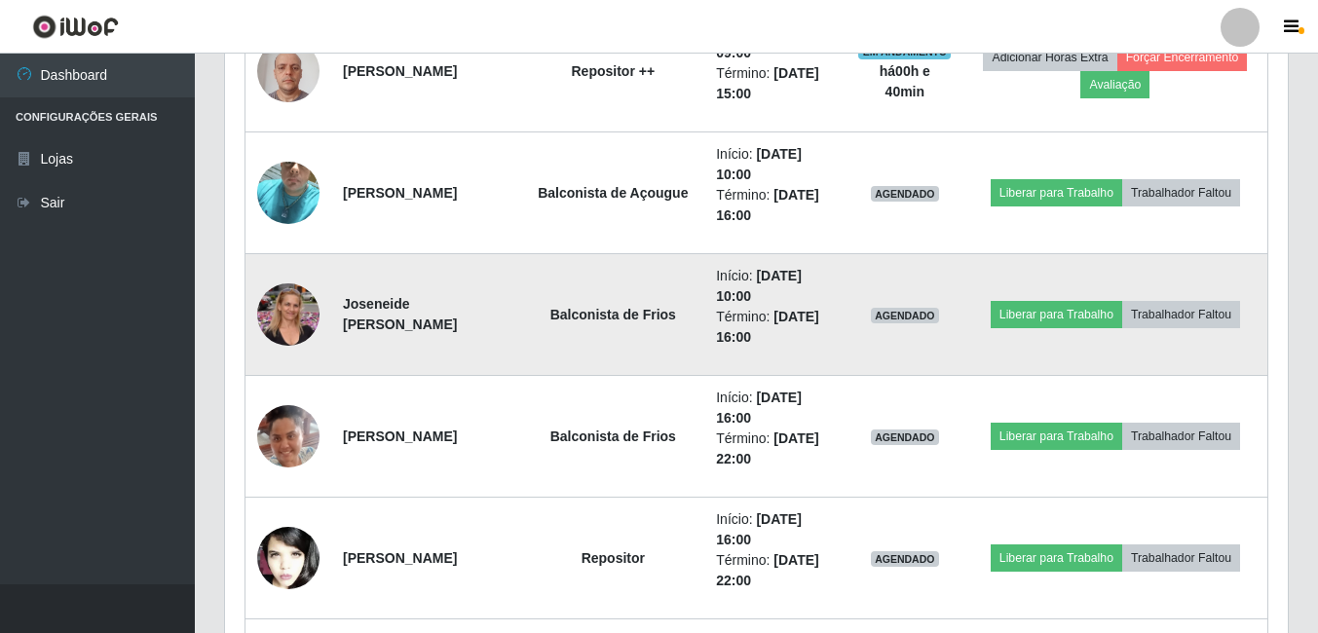
scroll to position [1483, 0]
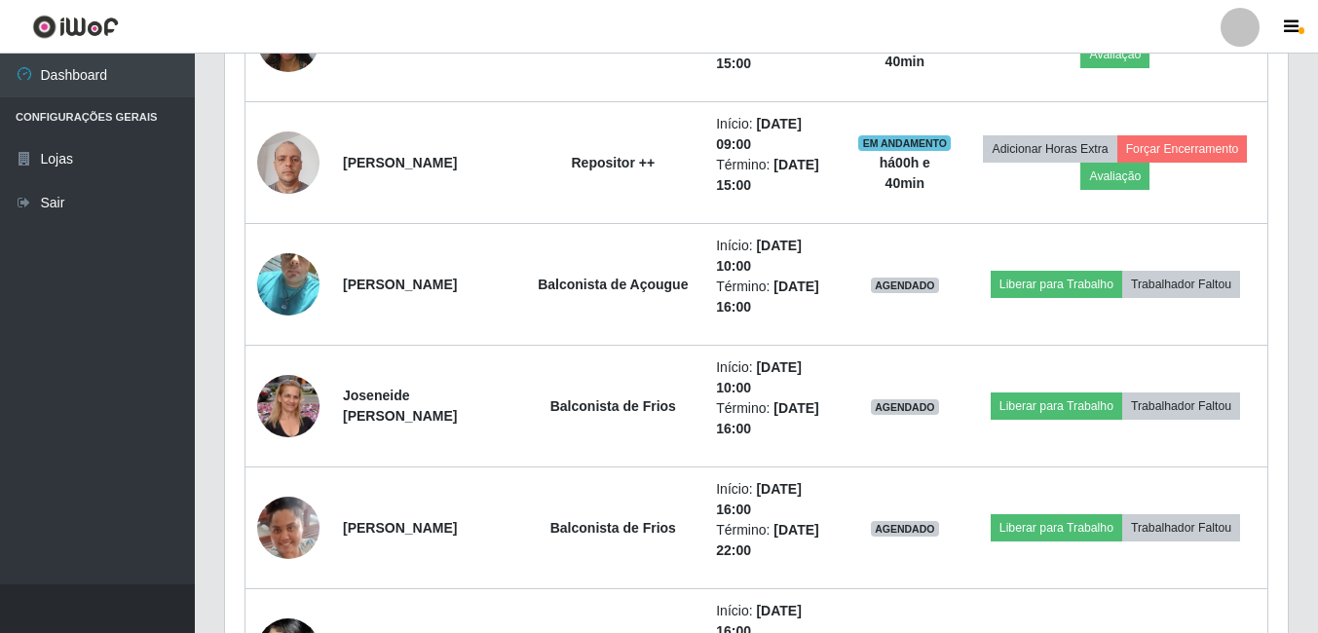
click at [603, 13] on header "Perfil Alterar Senha Sair" at bounding box center [659, 27] width 1318 height 54
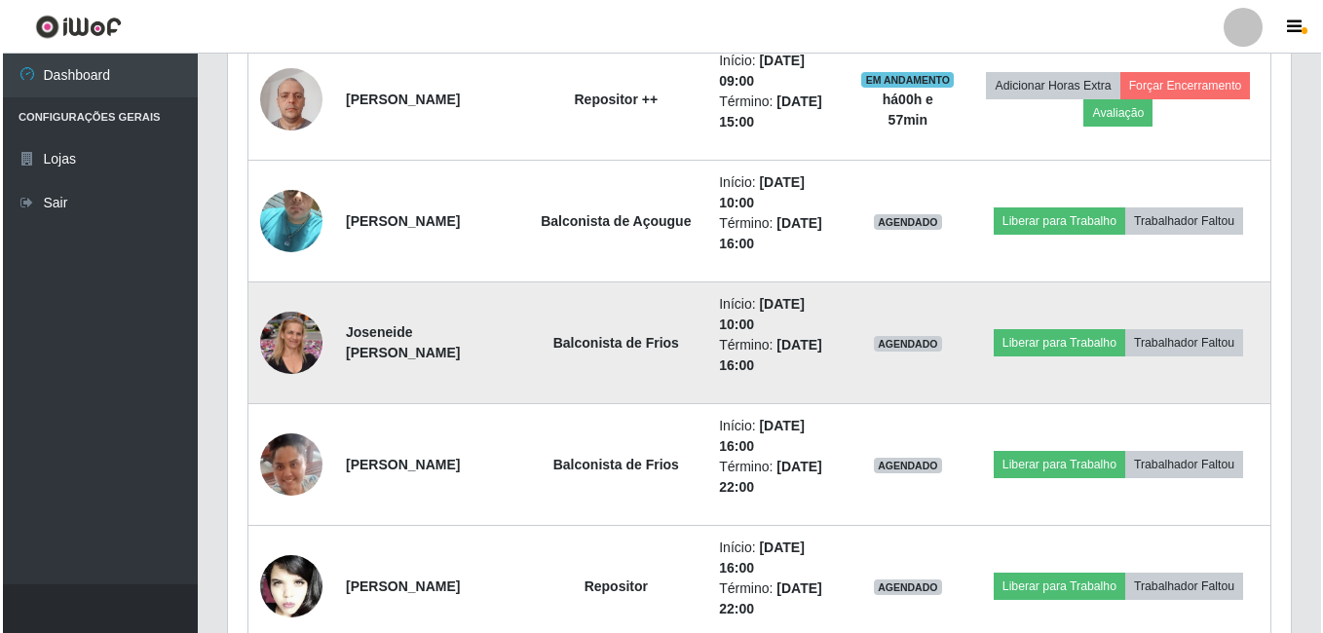
scroll to position [1580, 0]
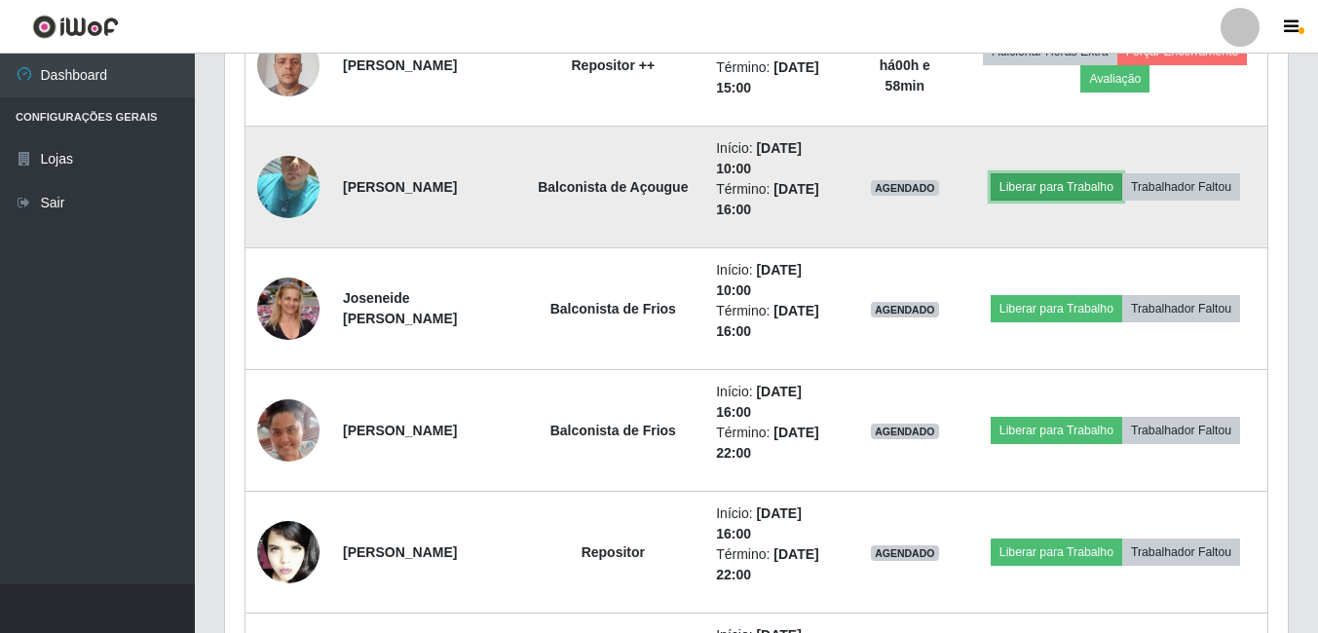
click at [1074, 197] on button "Liberar para Trabalho" at bounding box center [1057, 186] width 132 height 27
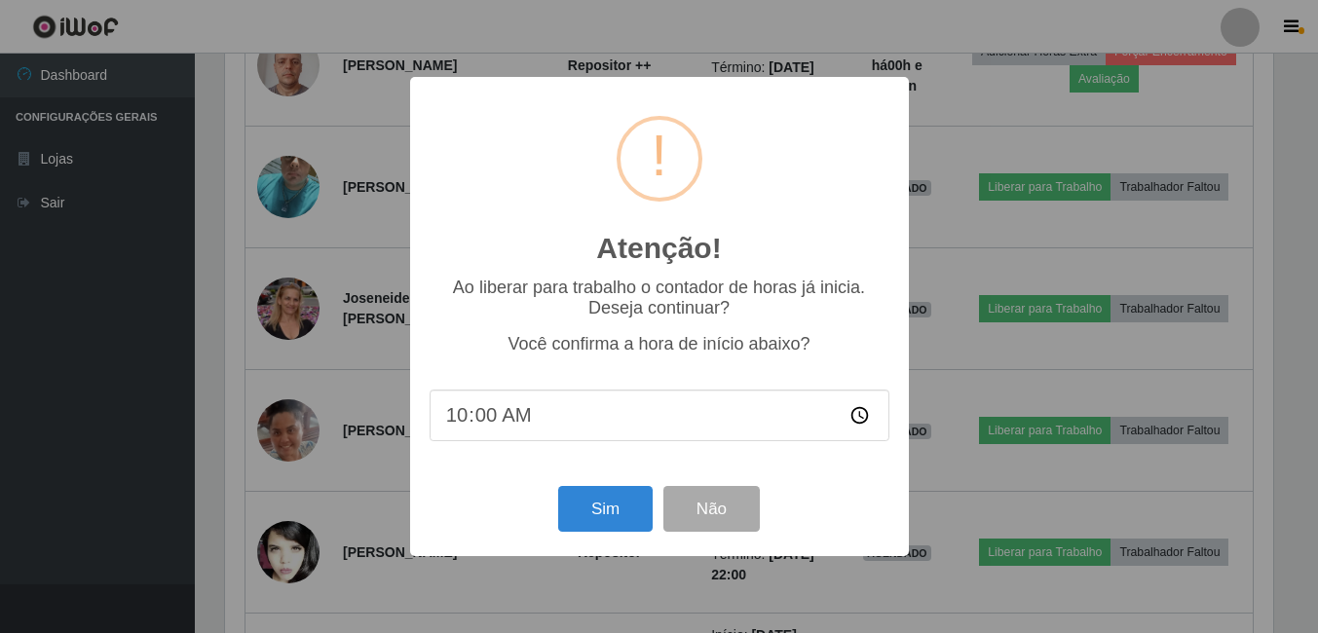
scroll to position [404, 1053]
click at [602, 506] on button "Sim" at bounding box center [607, 509] width 94 height 46
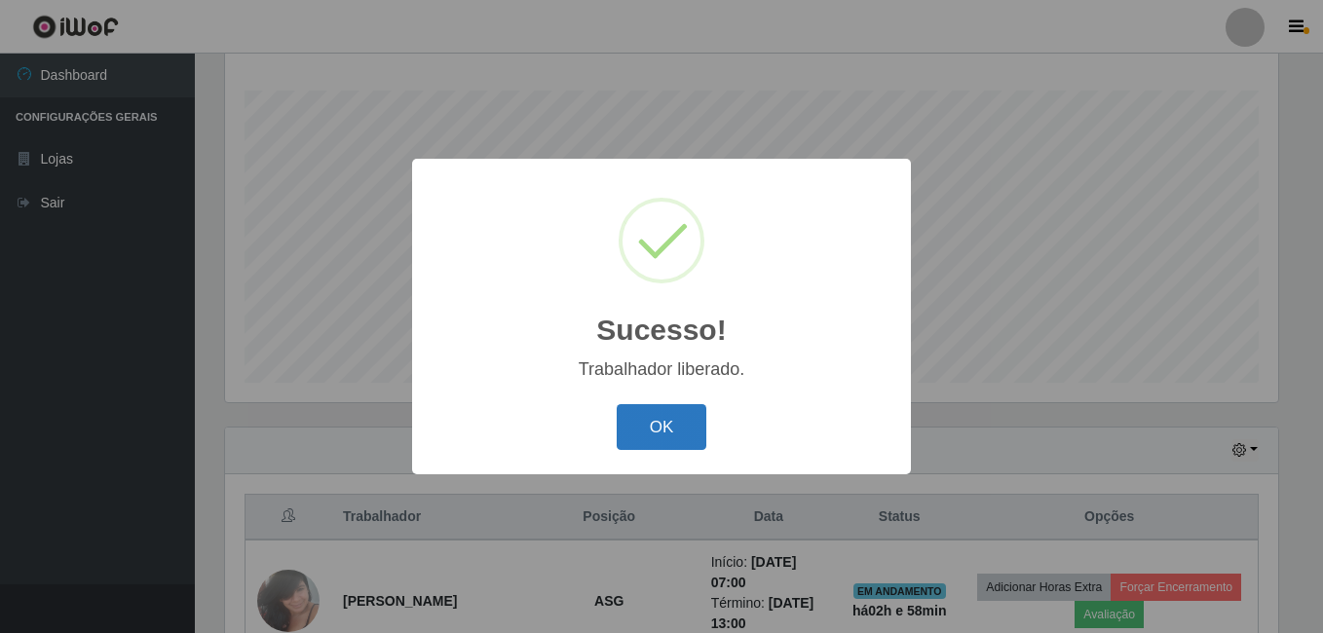
click at [669, 423] on button "OK" at bounding box center [662, 427] width 91 height 46
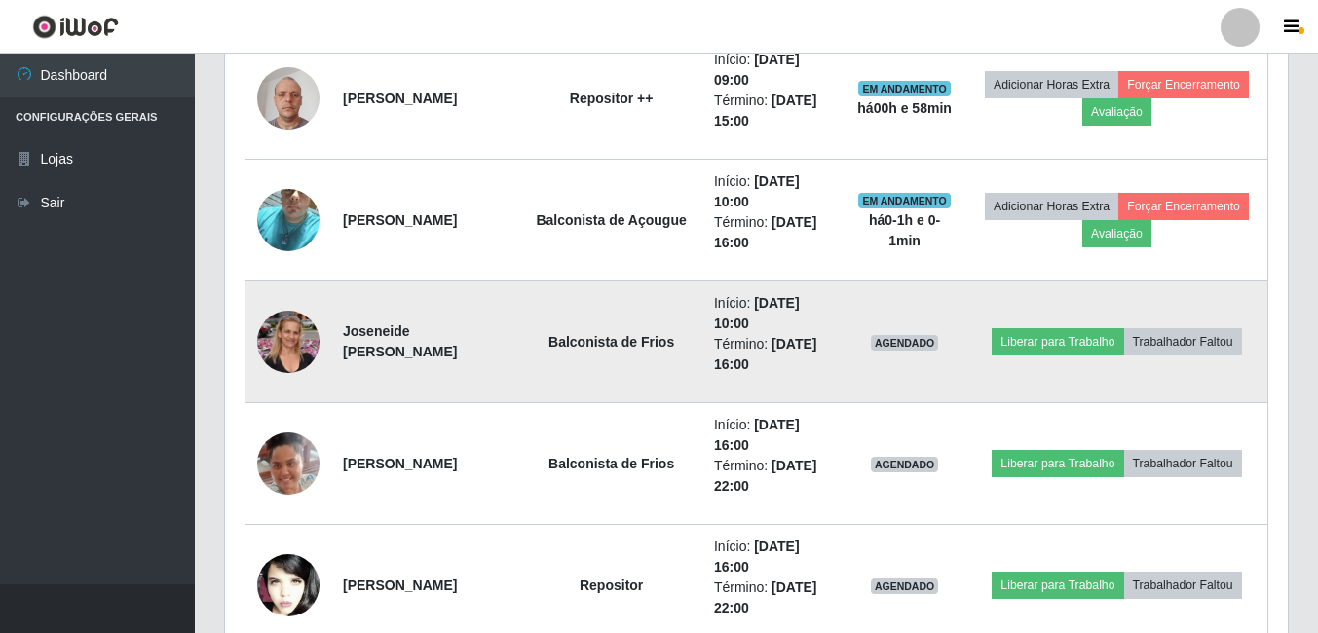
scroll to position [1580, 0]
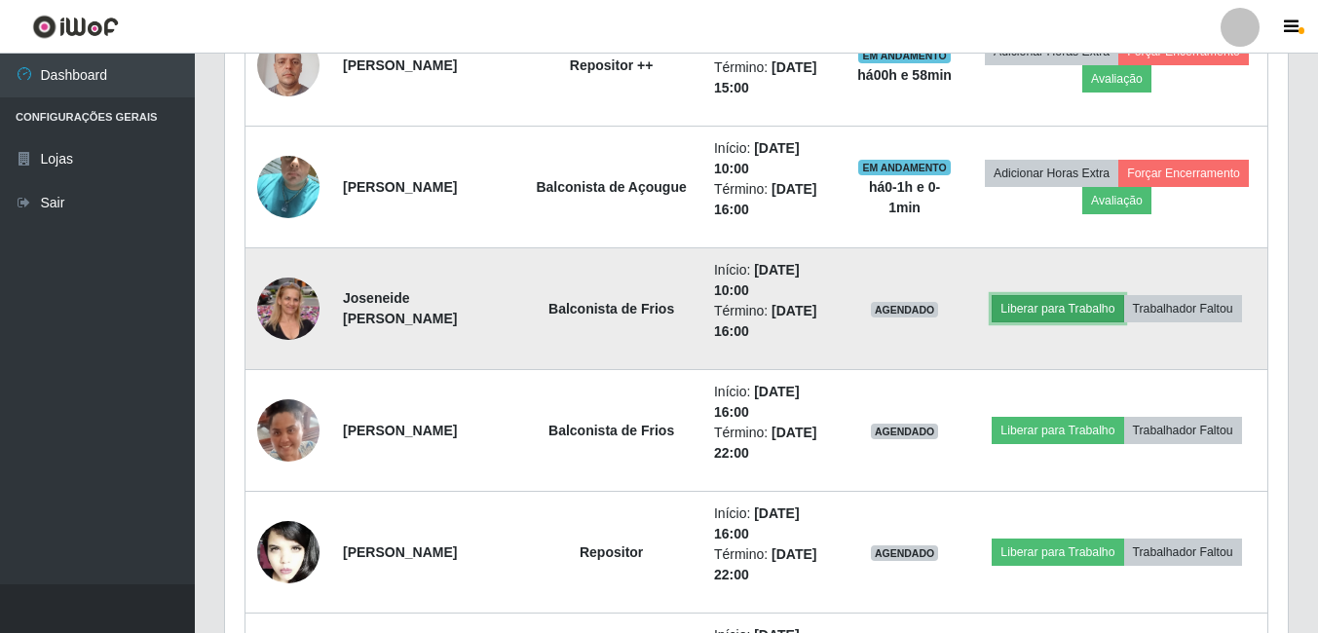
click at [1082, 315] on button "Liberar para Trabalho" at bounding box center [1058, 308] width 132 height 27
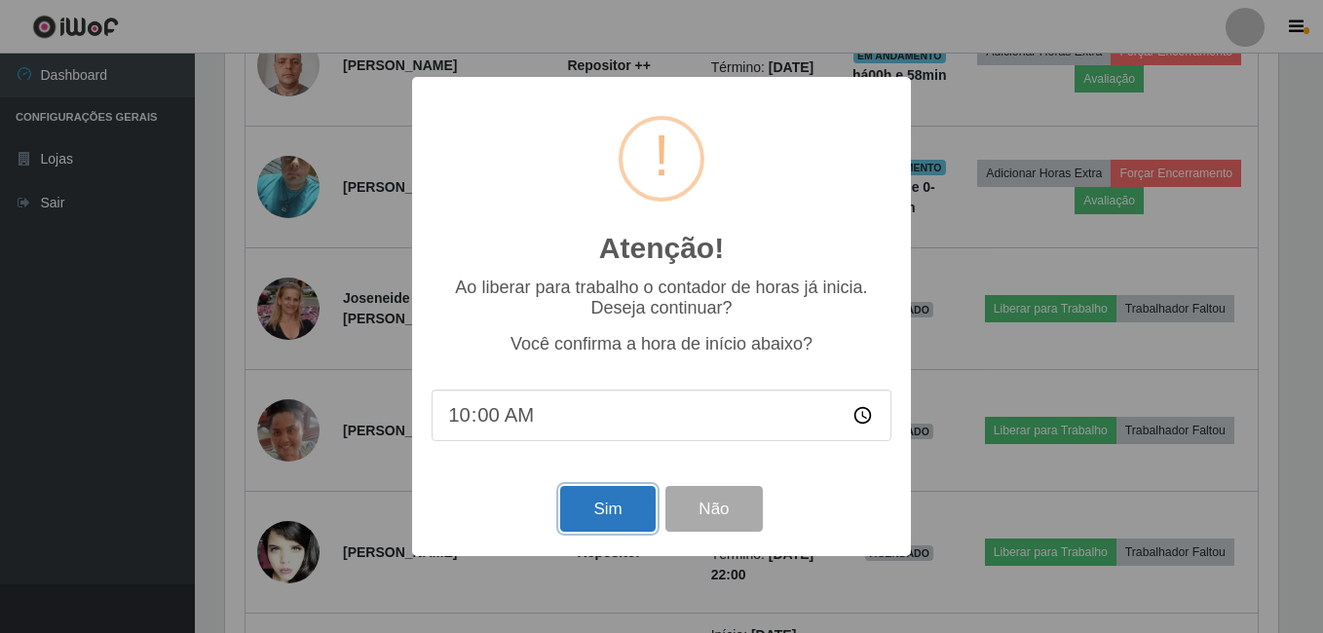
click at [573, 508] on button "Sim" at bounding box center [607, 509] width 94 height 46
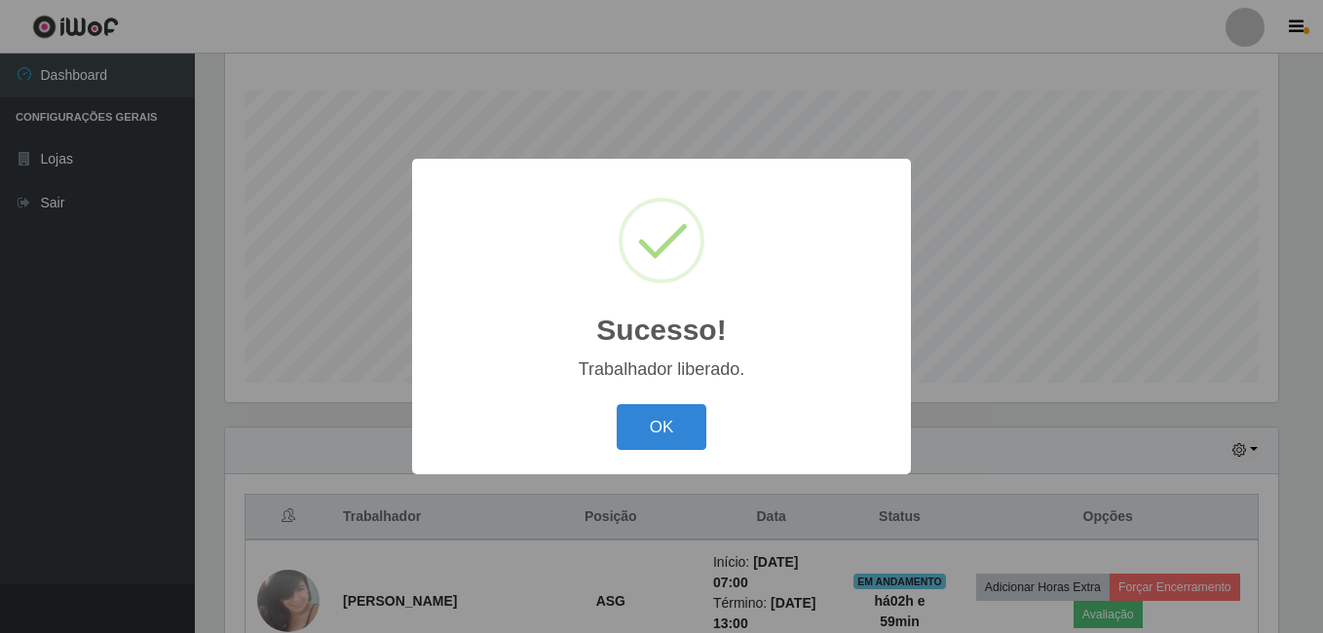
click at [617, 404] on button "OK" at bounding box center [662, 427] width 91 height 46
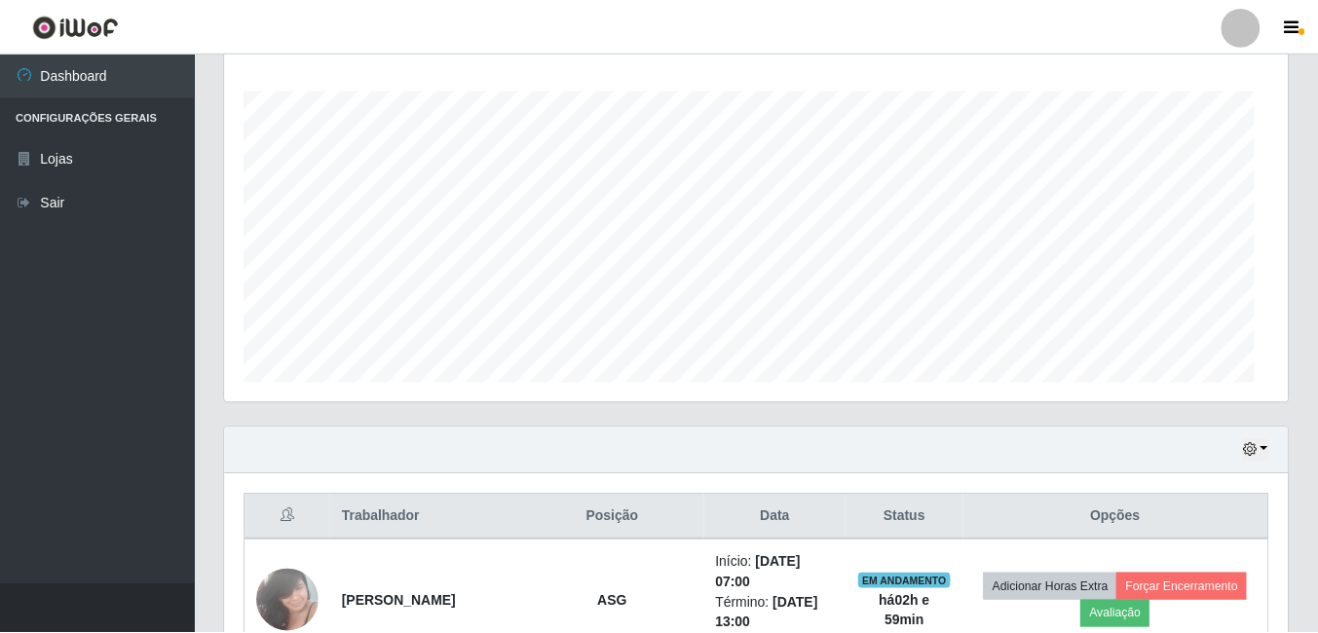
scroll to position [404, 1063]
drag, startPoint x: 343, startPoint y: 623, endPoint x: 994, endPoint y: 447, distance: 674.2
click at [994, 447] on div "Hoje 1 dia 3 dias 1 Semana Não encerrados" at bounding box center [756, 451] width 1063 height 47
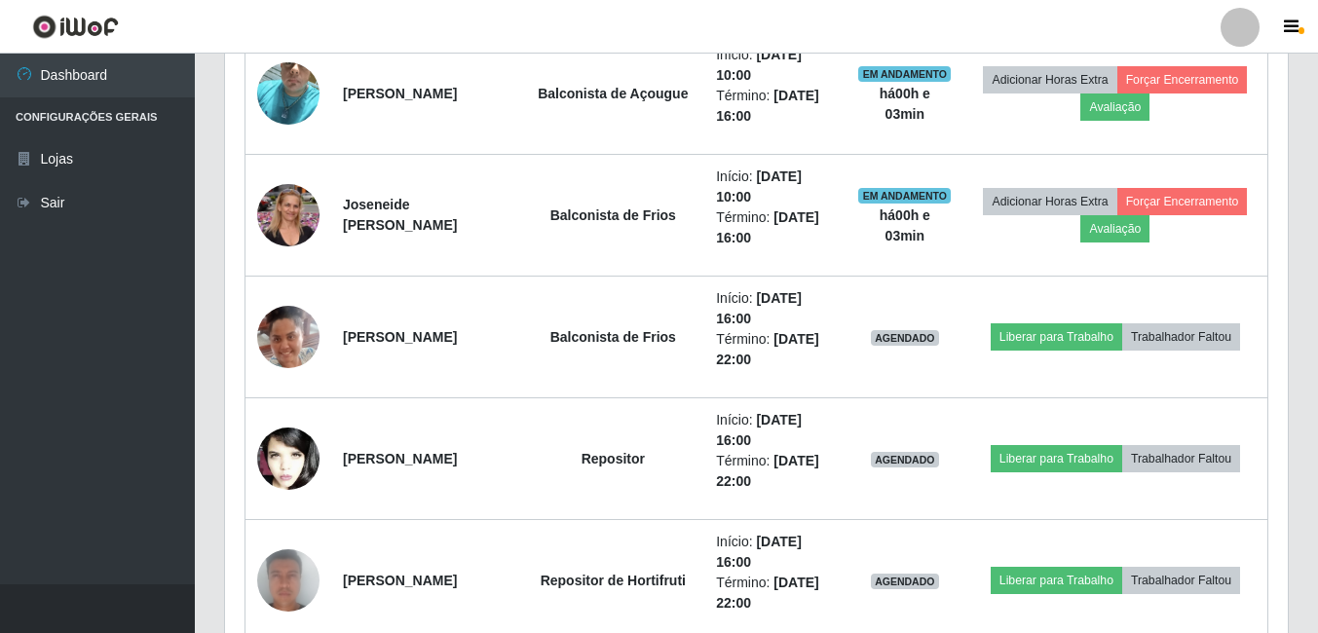
scroll to position [1678, 0]
